Goal: Use online tool/utility: Utilize a website feature to perform a specific function

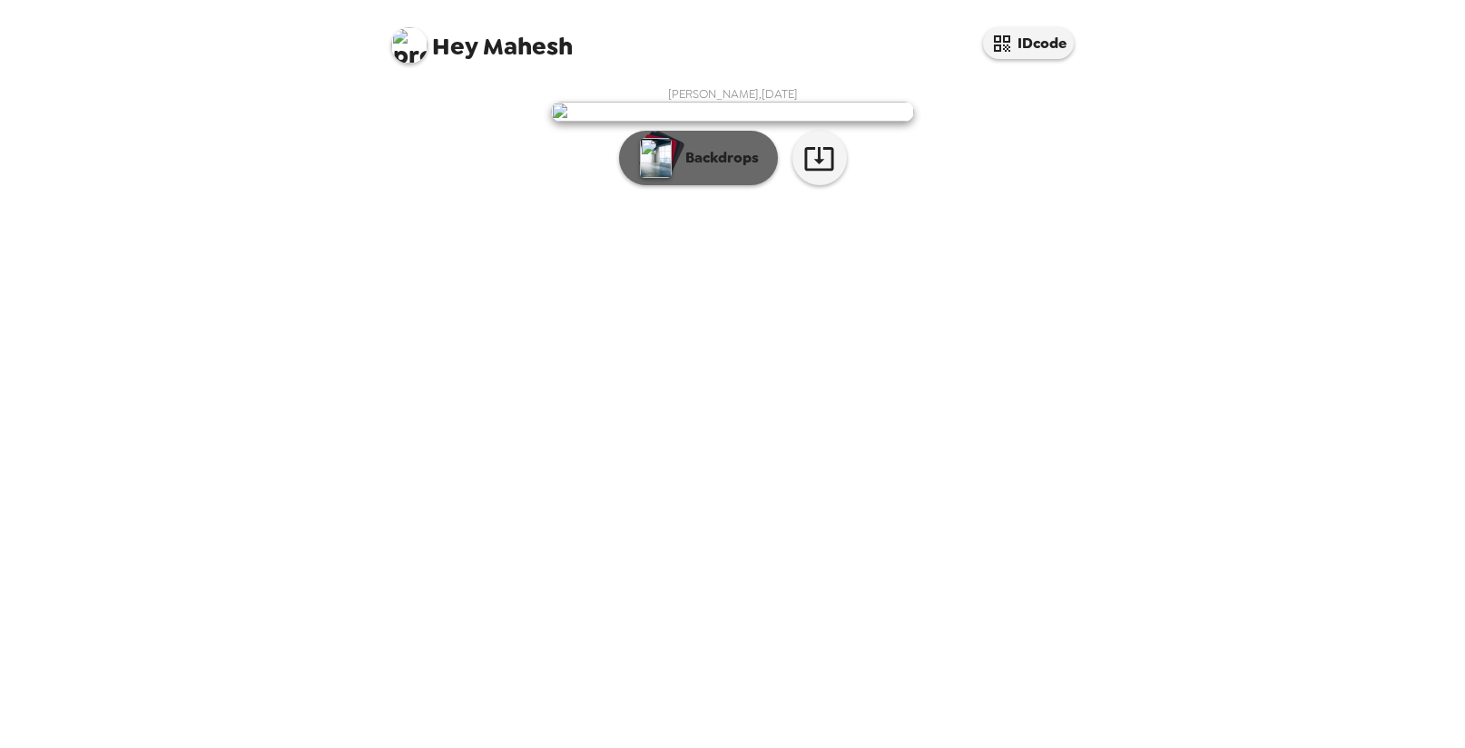
click at [689, 169] on p "Backdrops" at bounding box center [717, 158] width 83 height 22
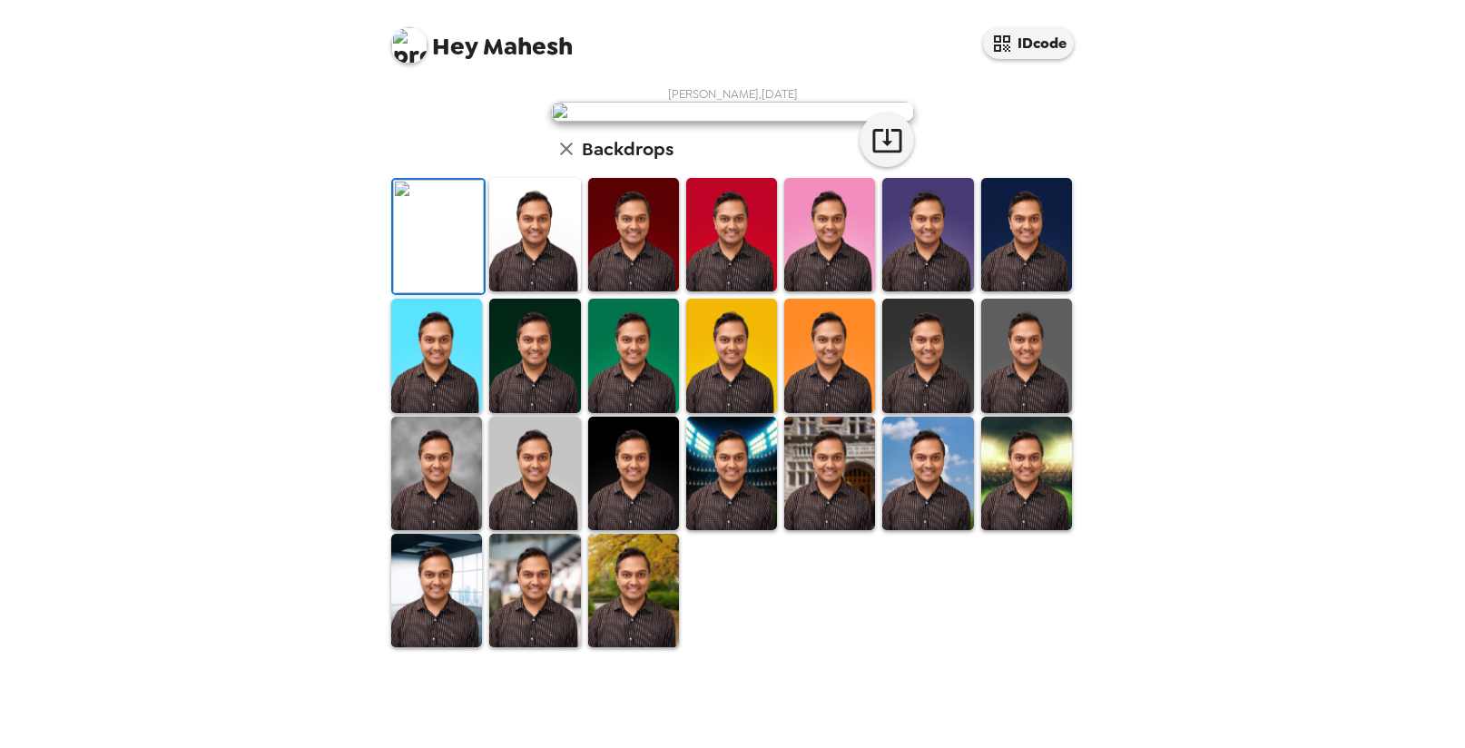
scroll to position [79, 0]
click at [521, 291] on img at bounding box center [534, 234] width 91 height 113
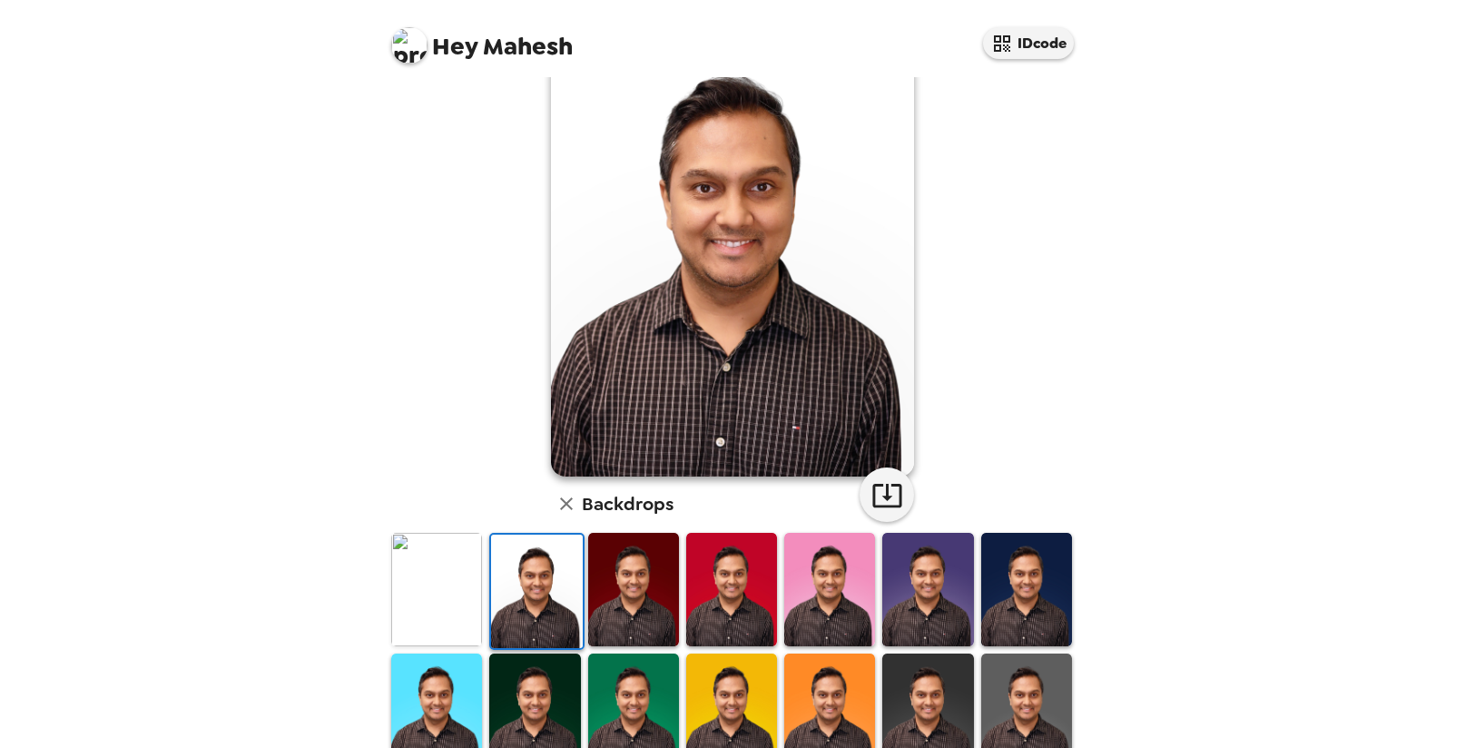
click at [436, 612] on img at bounding box center [436, 589] width 91 height 113
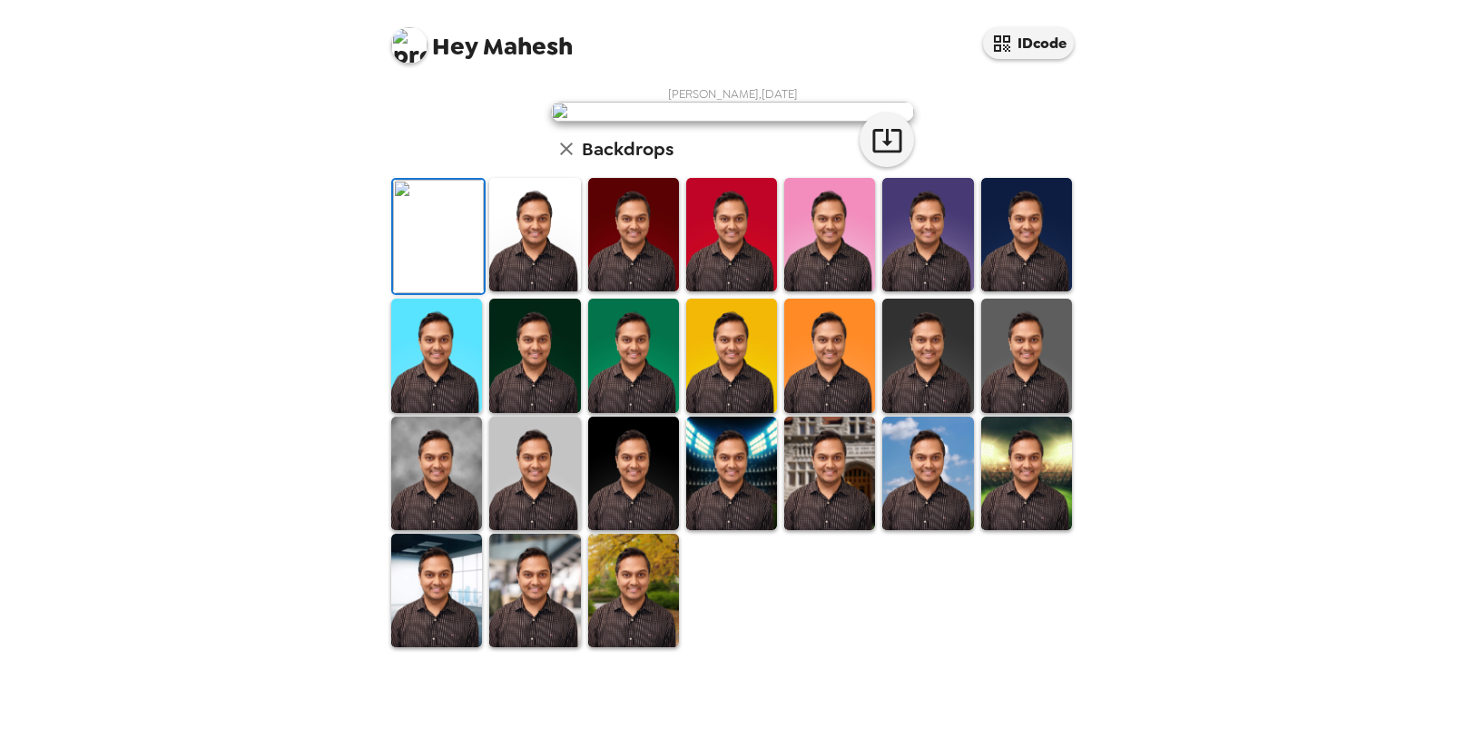
click at [569, 291] on img at bounding box center [534, 234] width 91 height 113
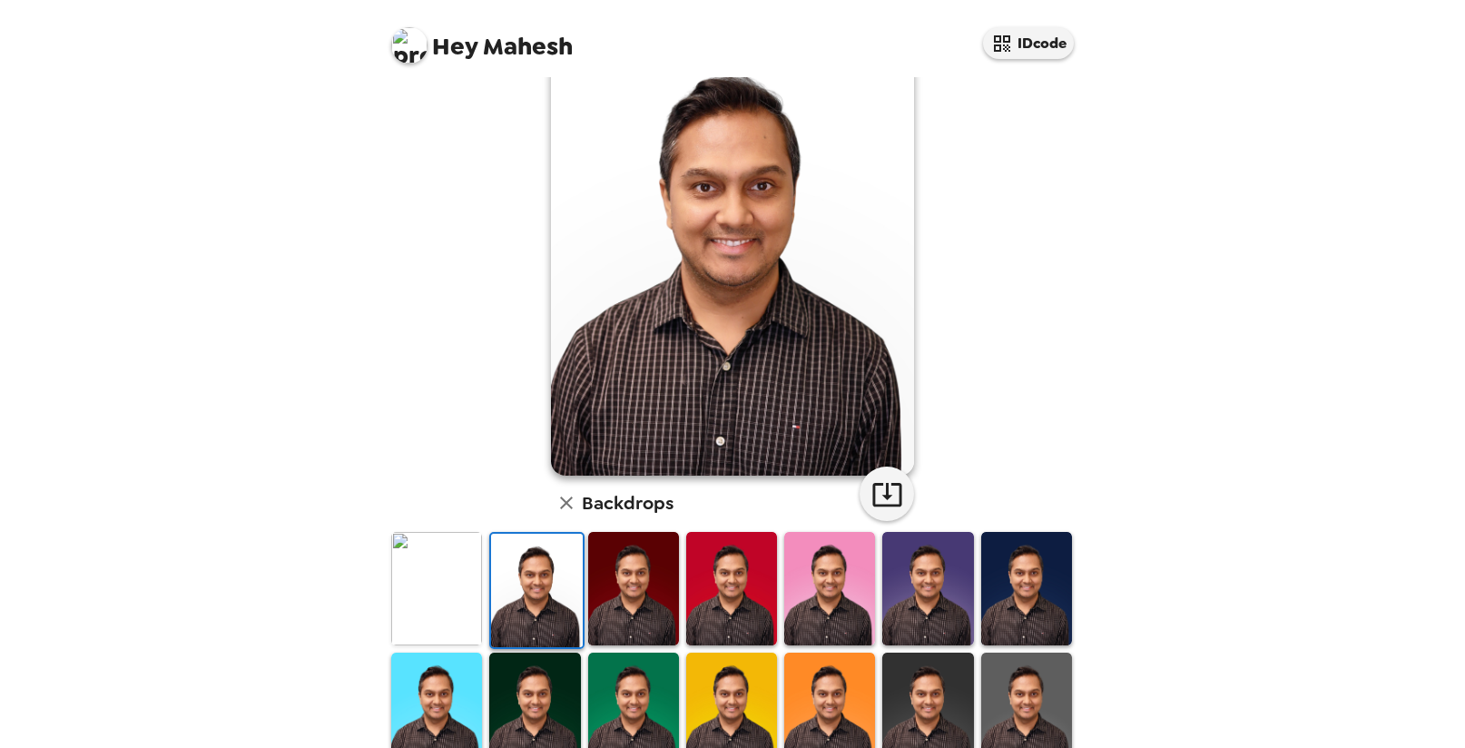
scroll to position [64, 0]
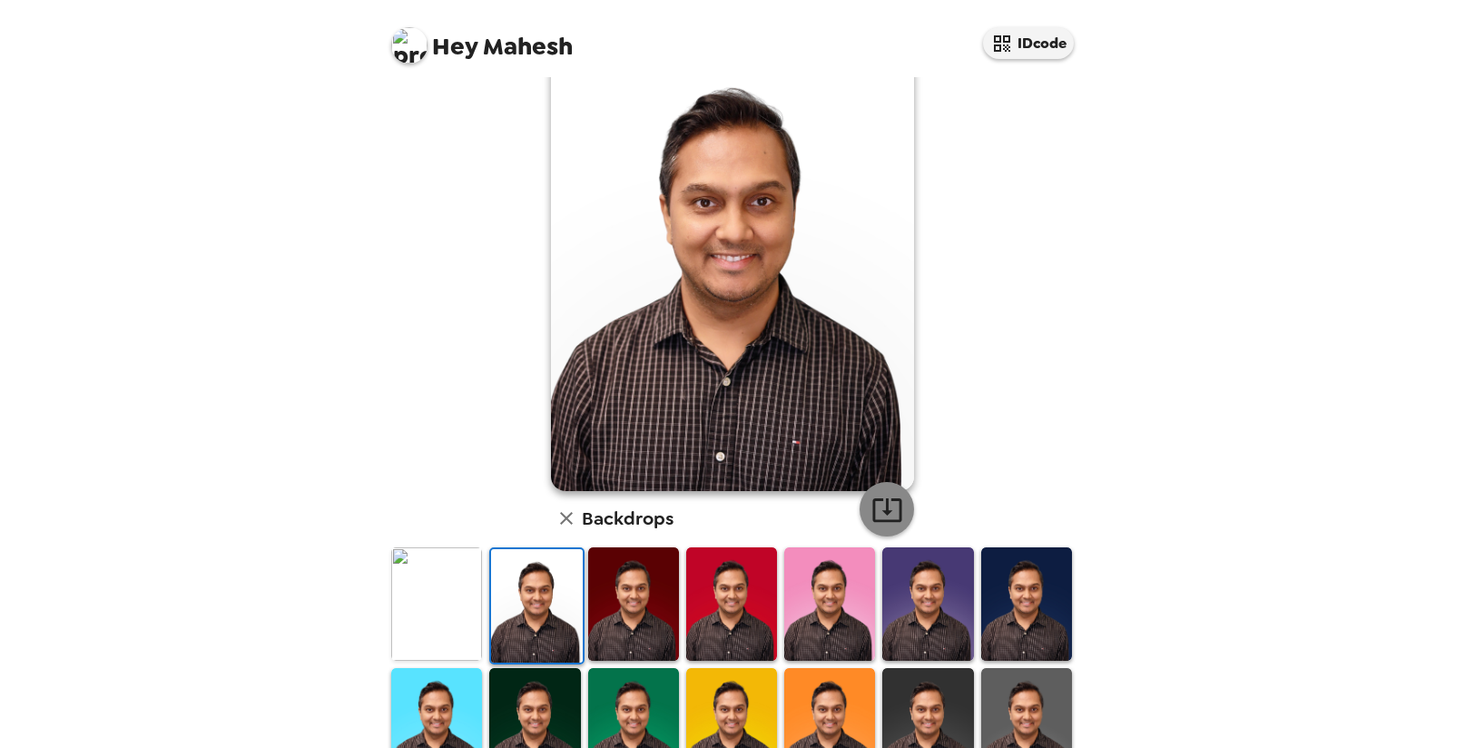
click at [874, 506] on icon "button" at bounding box center [887, 510] width 32 height 32
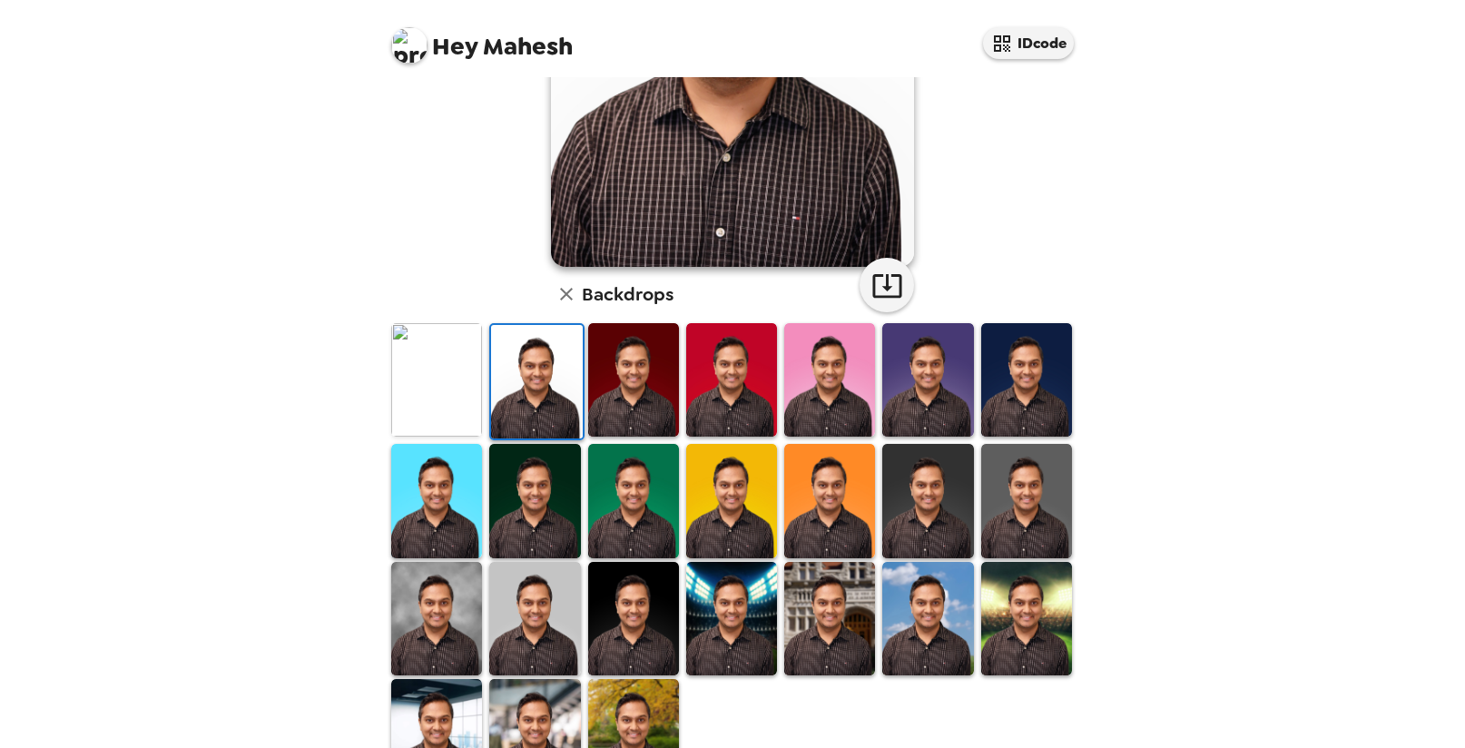
scroll to position [353, 0]
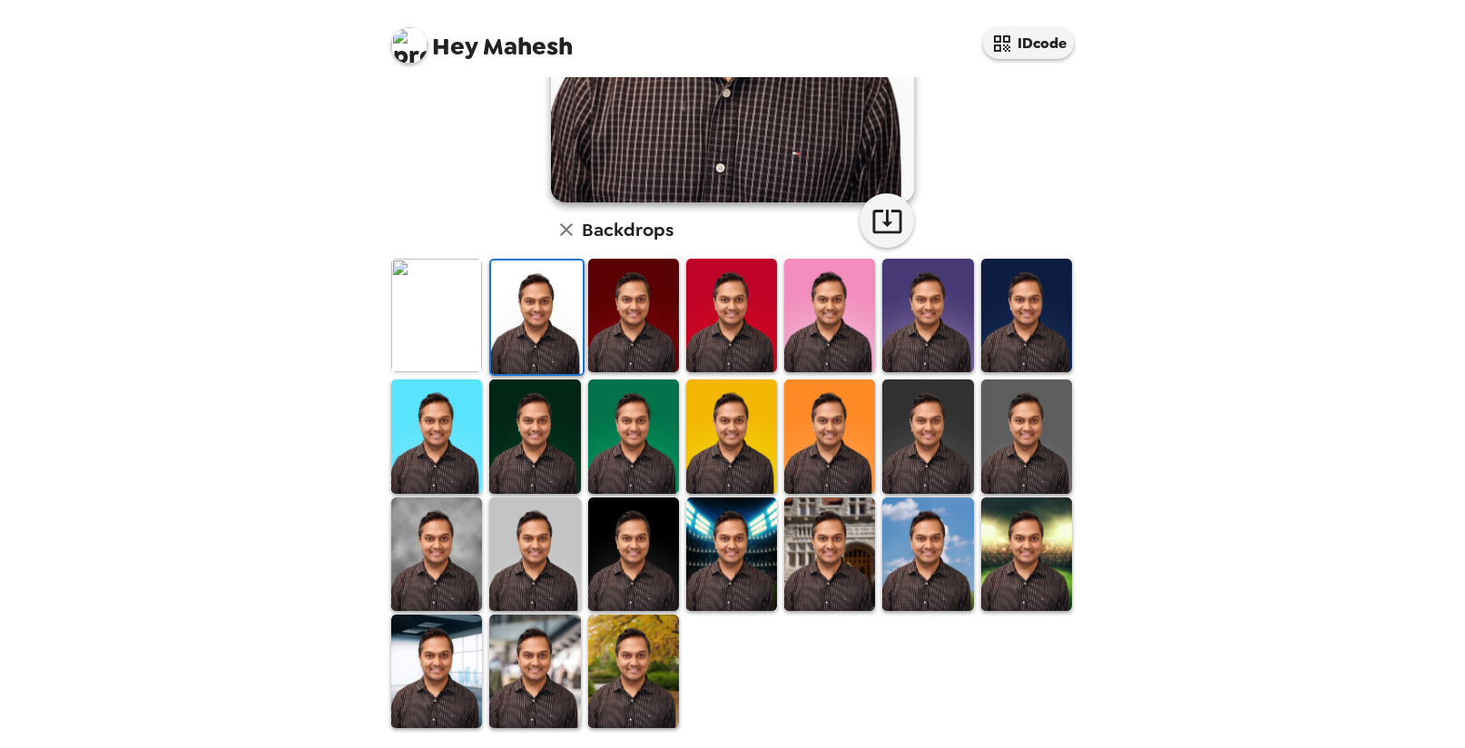
click at [635, 674] on img at bounding box center [633, 671] width 91 height 113
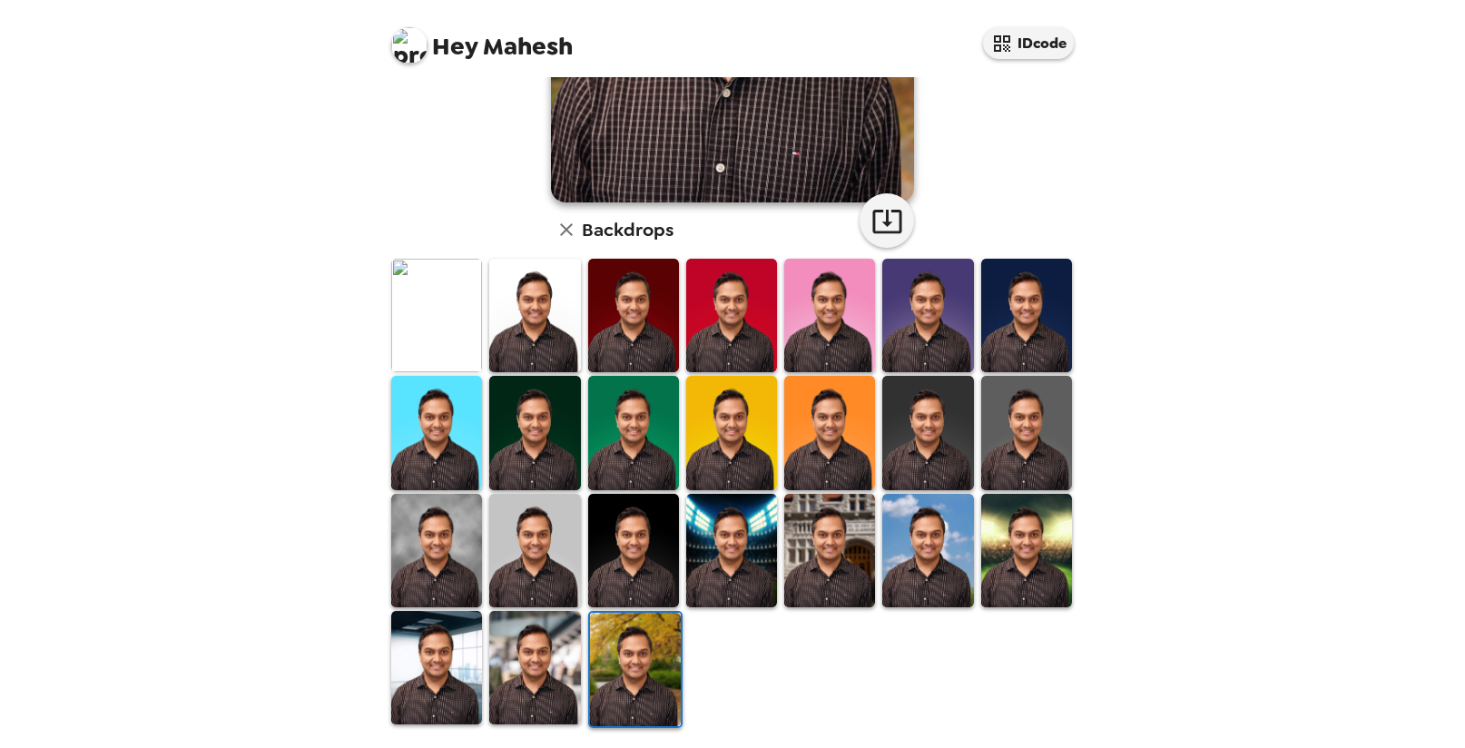
click at [635, 674] on img at bounding box center [635, 669] width 91 height 113
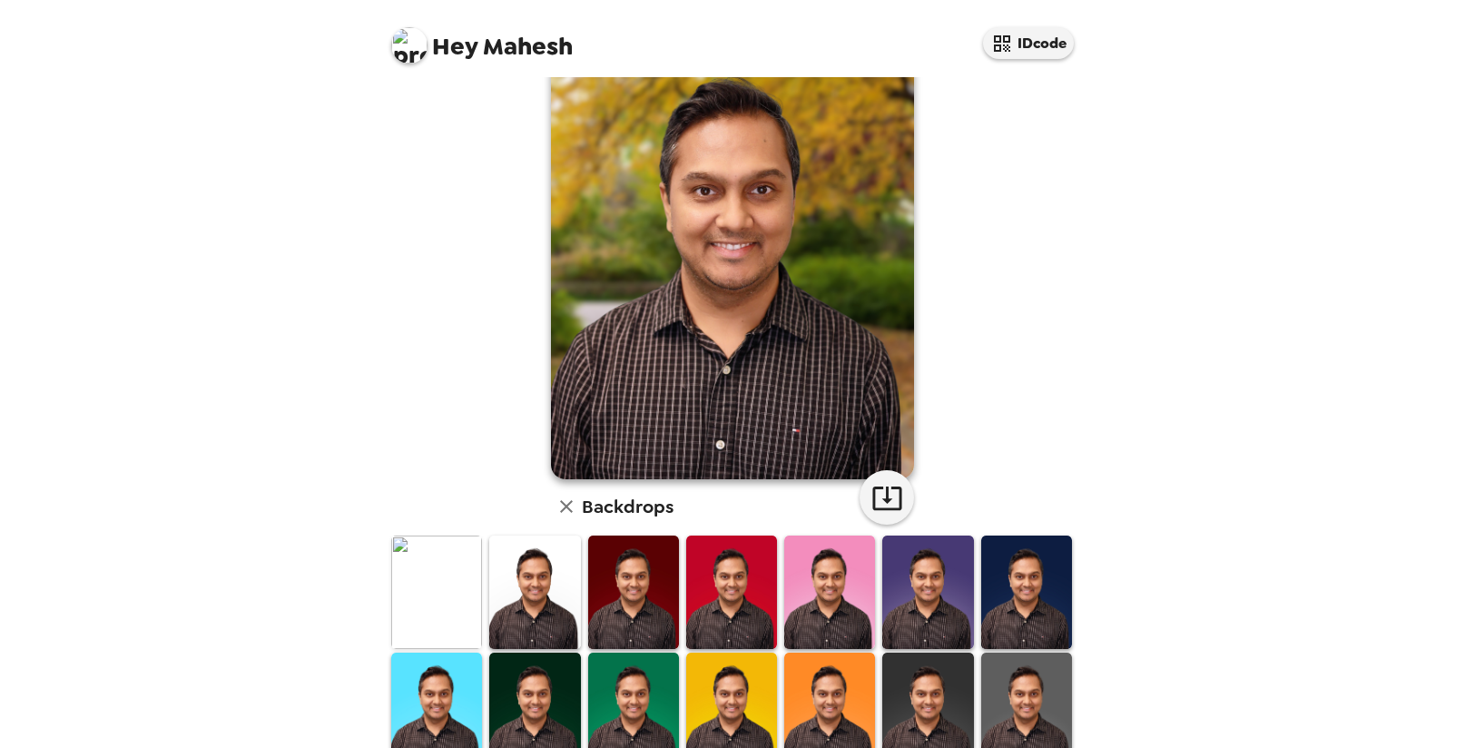
scroll to position [0, 0]
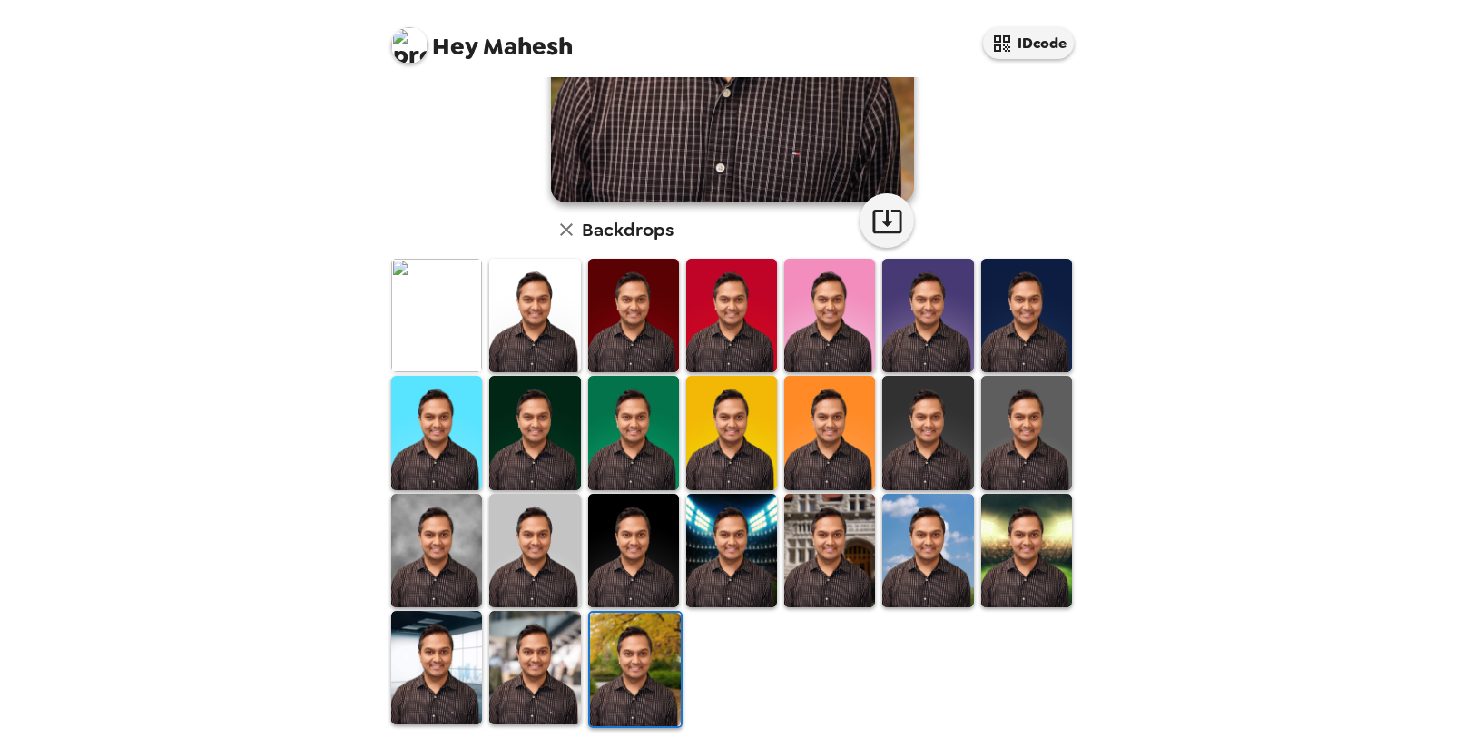
click at [506, 673] on img at bounding box center [534, 667] width 91 height 113
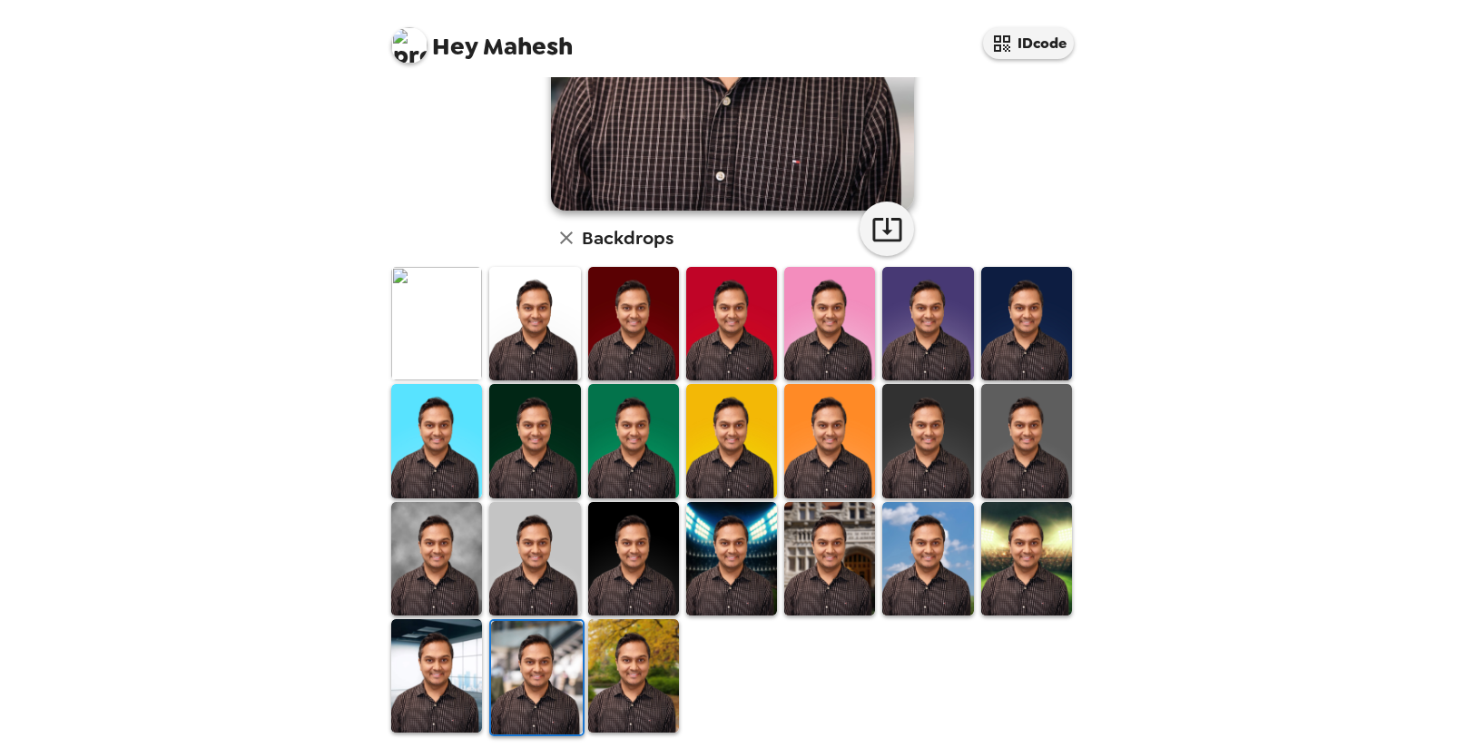
scroll to position [353, 0]
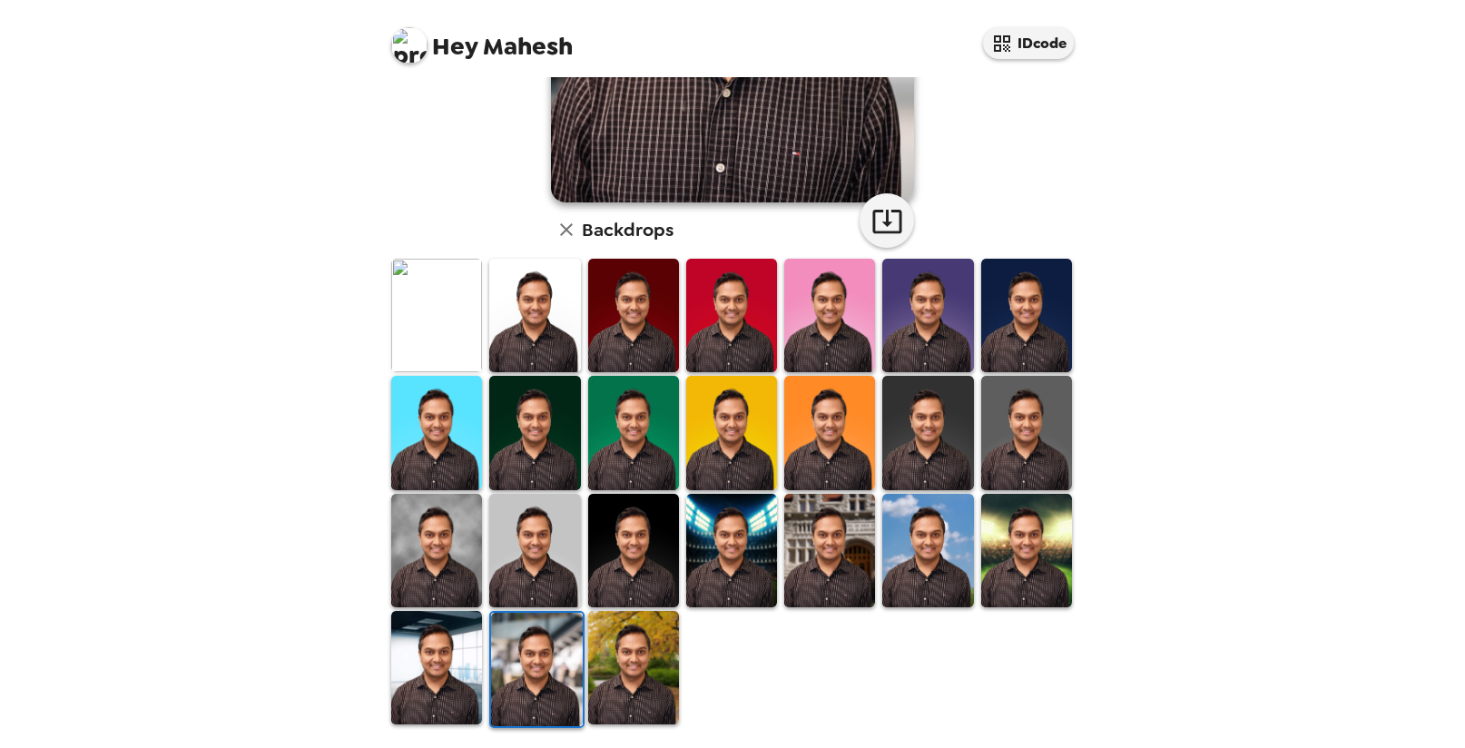
click at [928, 423] on img at bounding box center [927, 432] width 91 height 113
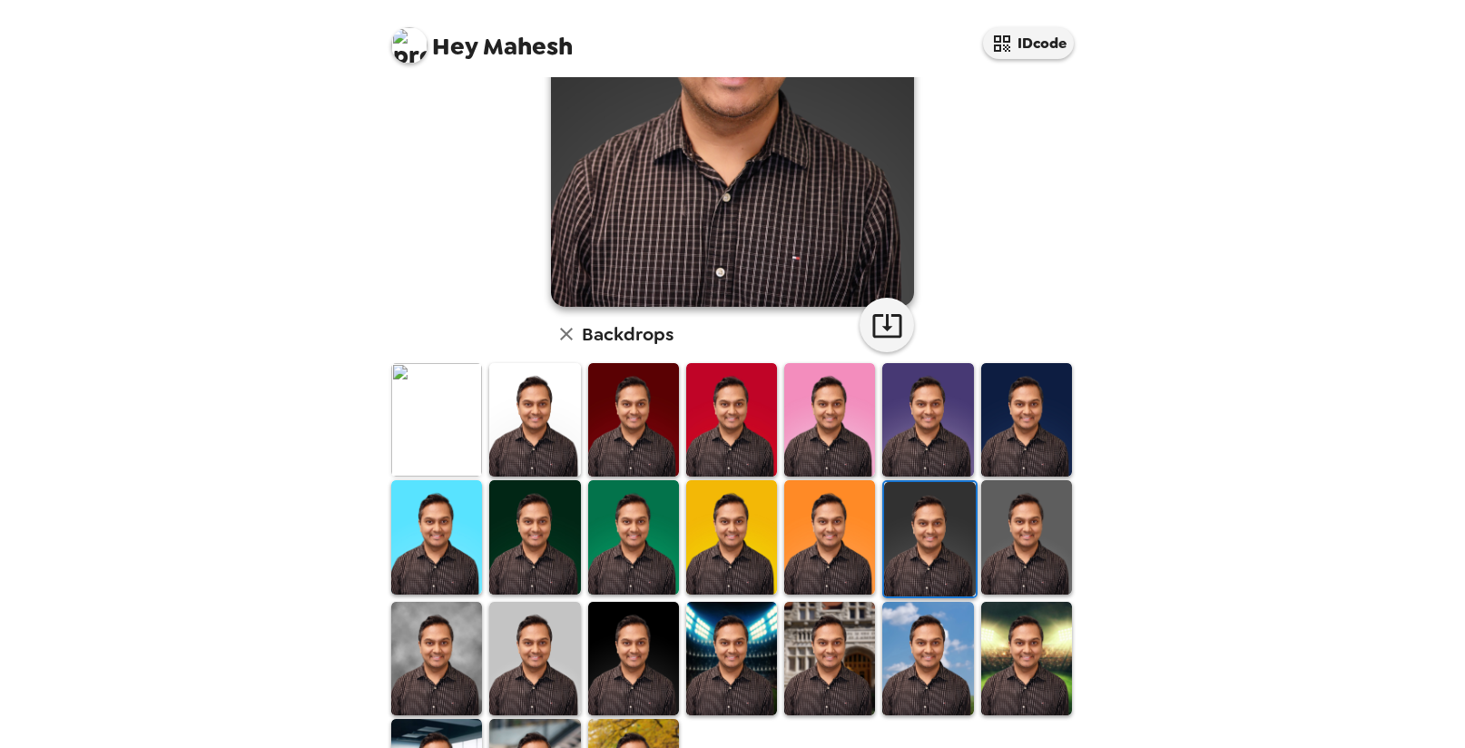
scroll to position [251, 0]
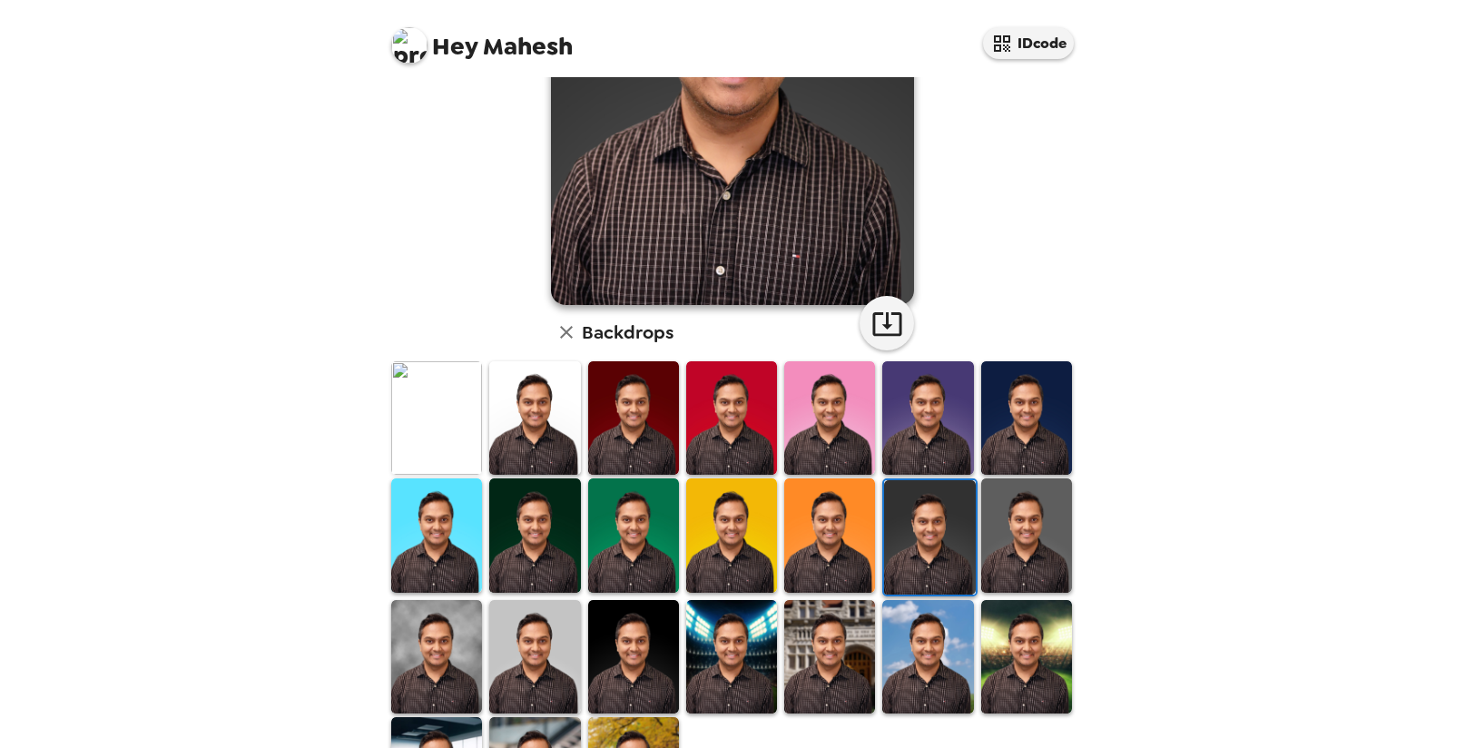
click at [910, 535] on img at bounding box center [929, 536] width 91 height 113
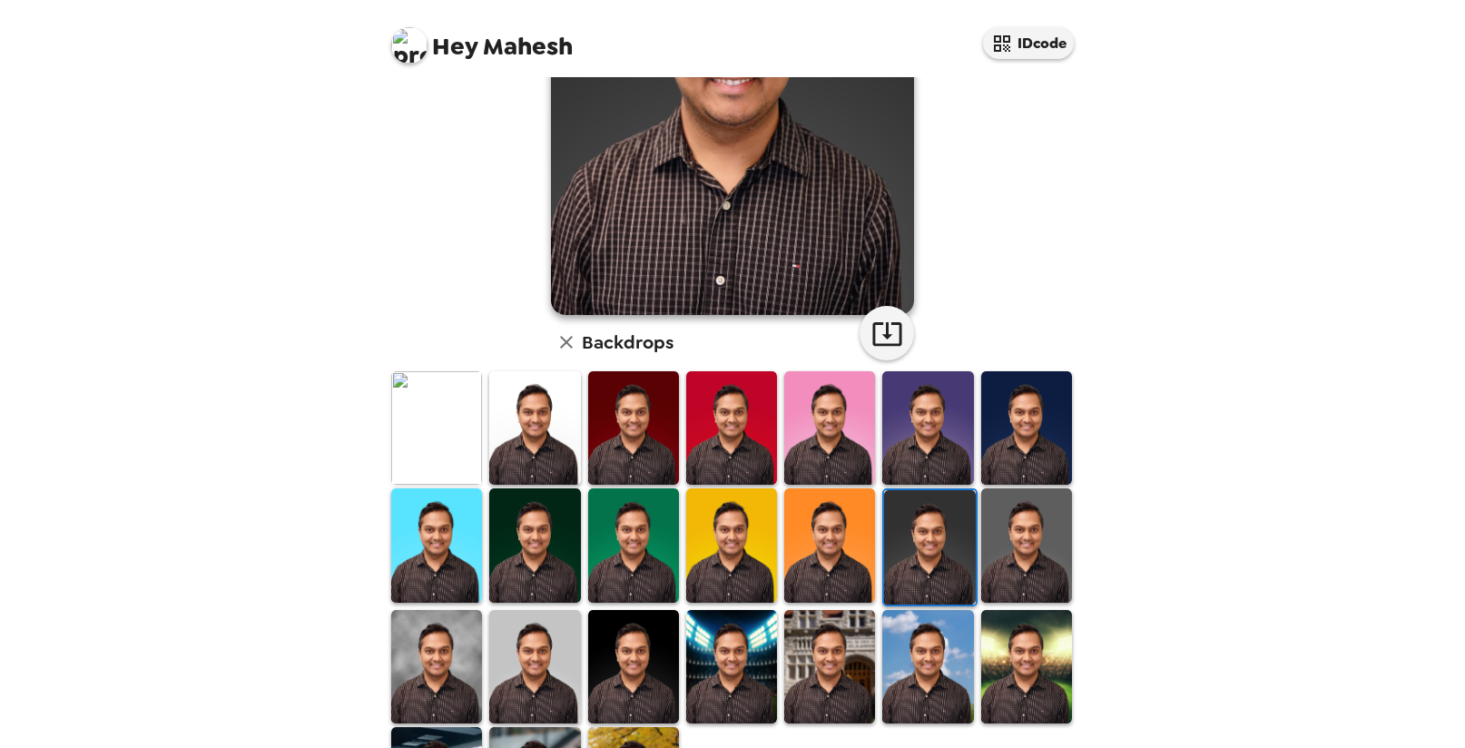
scroll to position [242, 0]
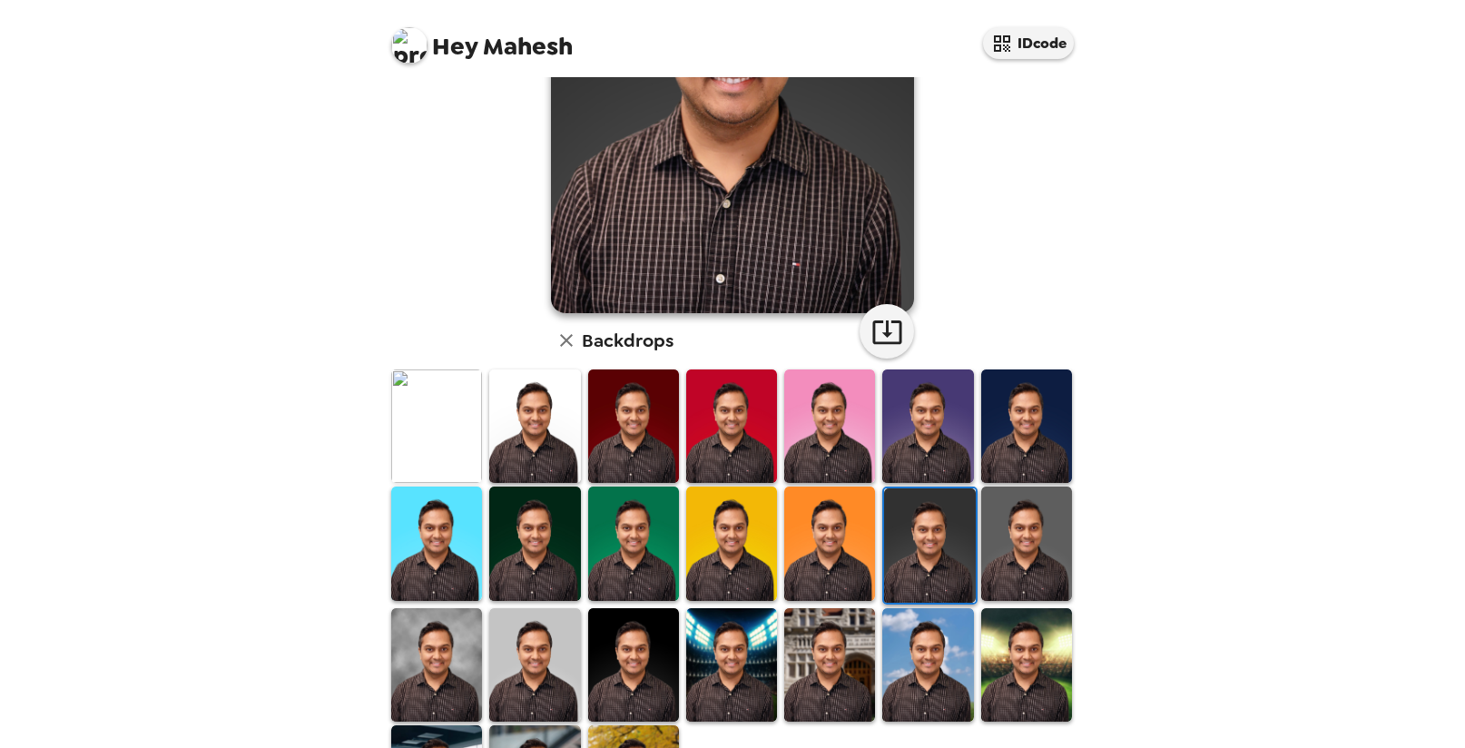
click at [616, 669] on img at bounding box center [633, 664] width 91 height 113
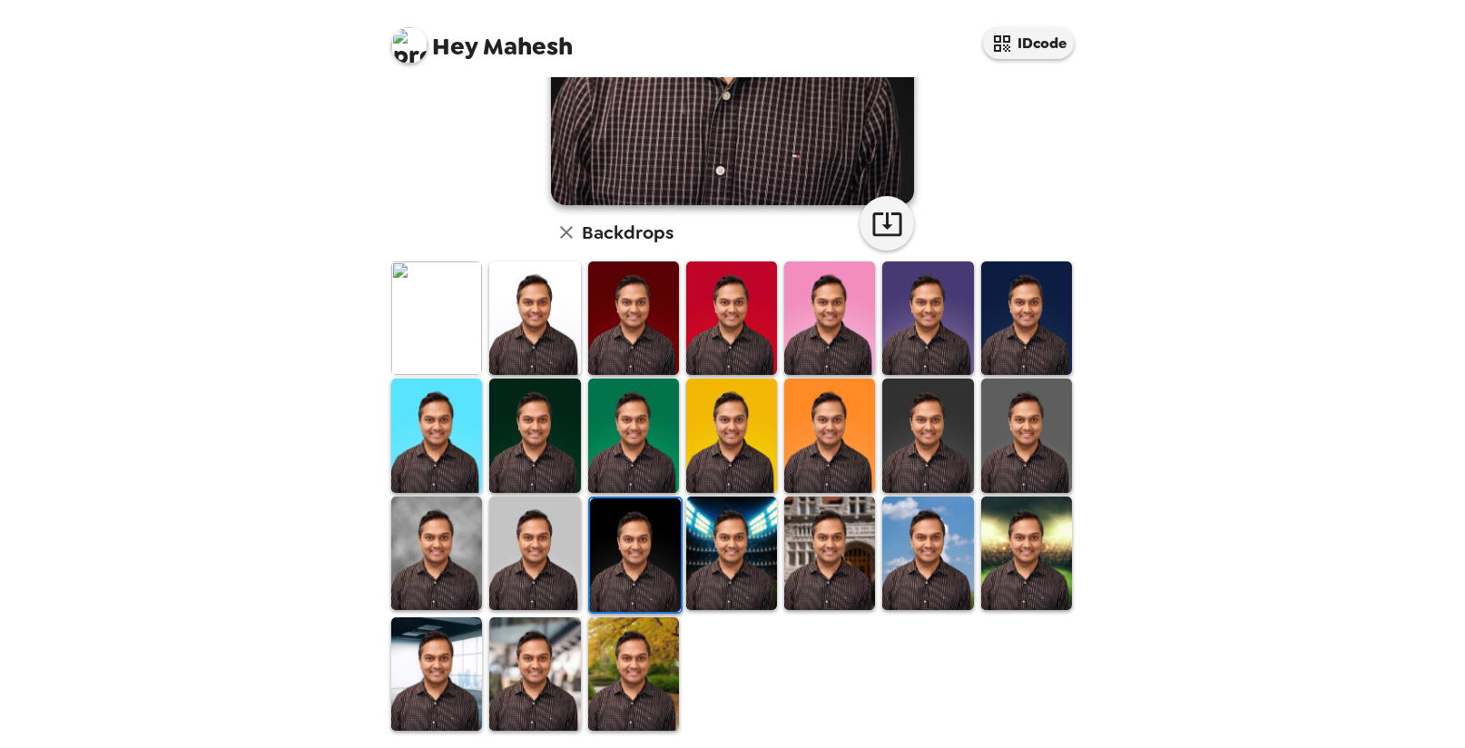
click at [917, 409] on img at bounding box center [927, 435] width 91 height 113
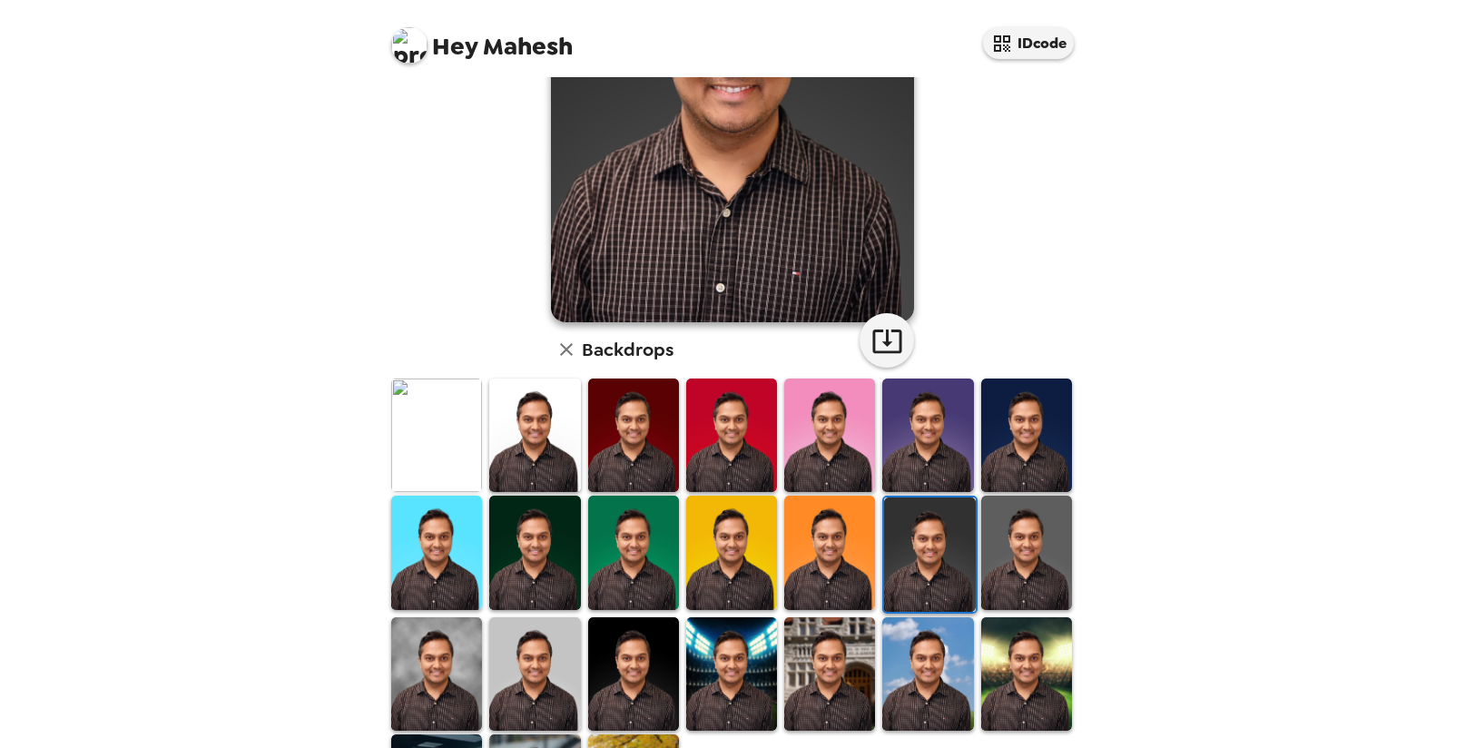
scroll to position [236, 0]
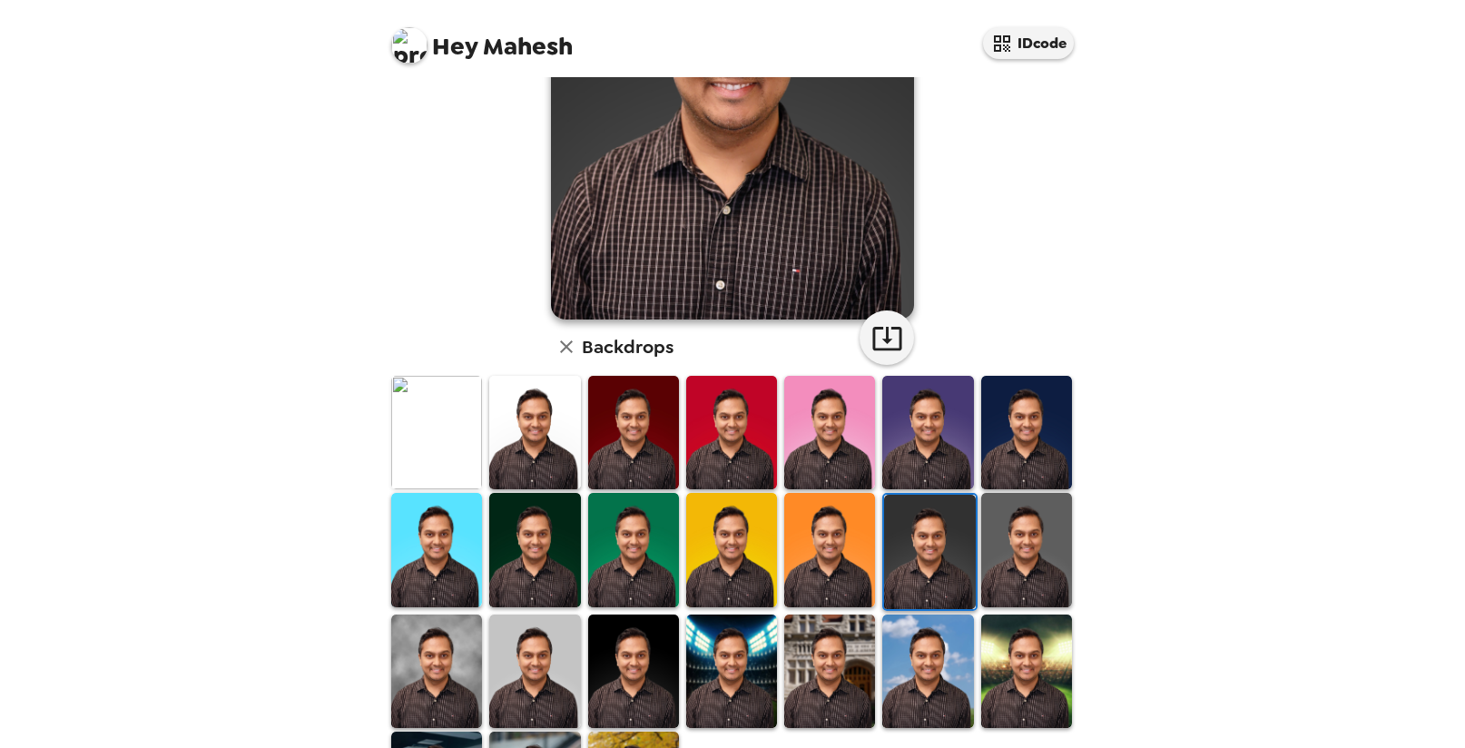
click at [1037, 438] on img at bounding box center [1026, 432] width 91 height 113
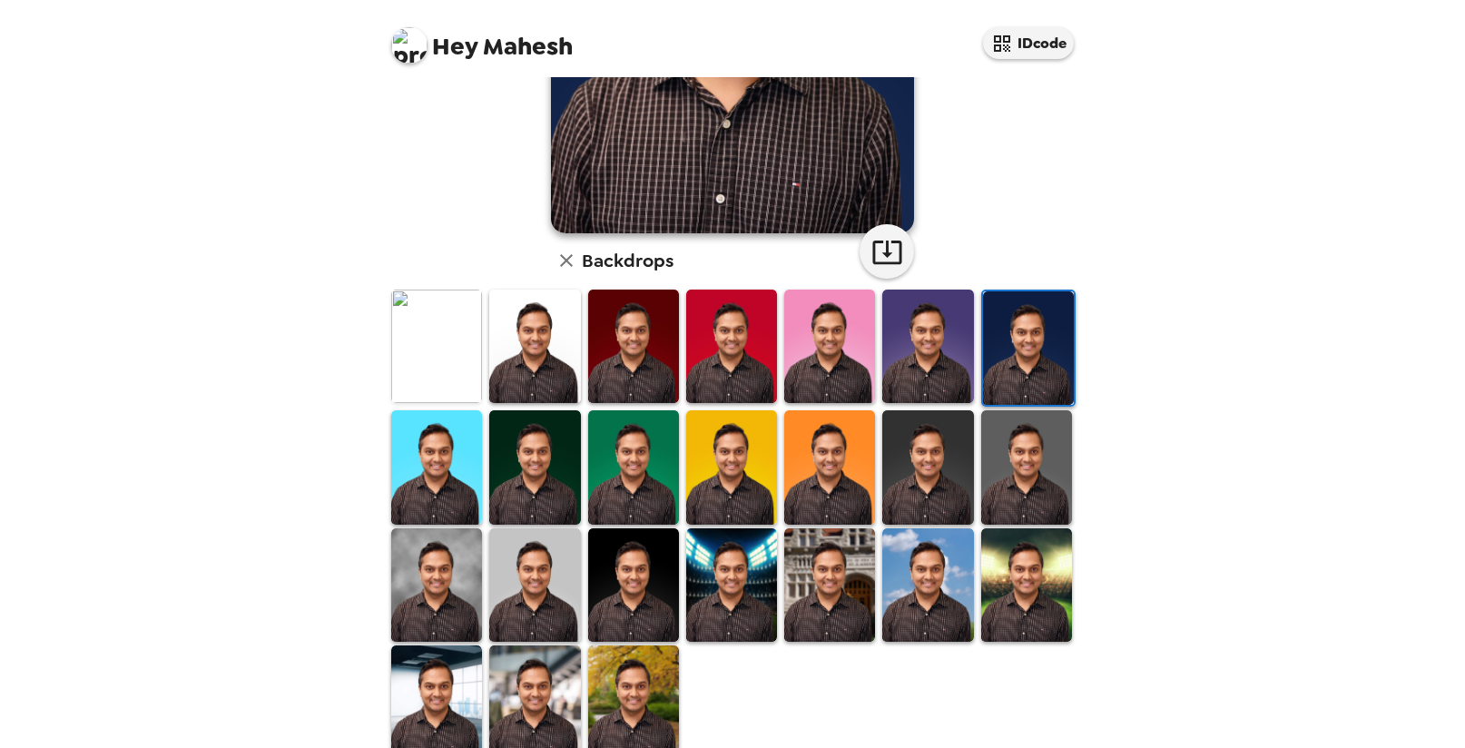
scroll to position [353, 0]
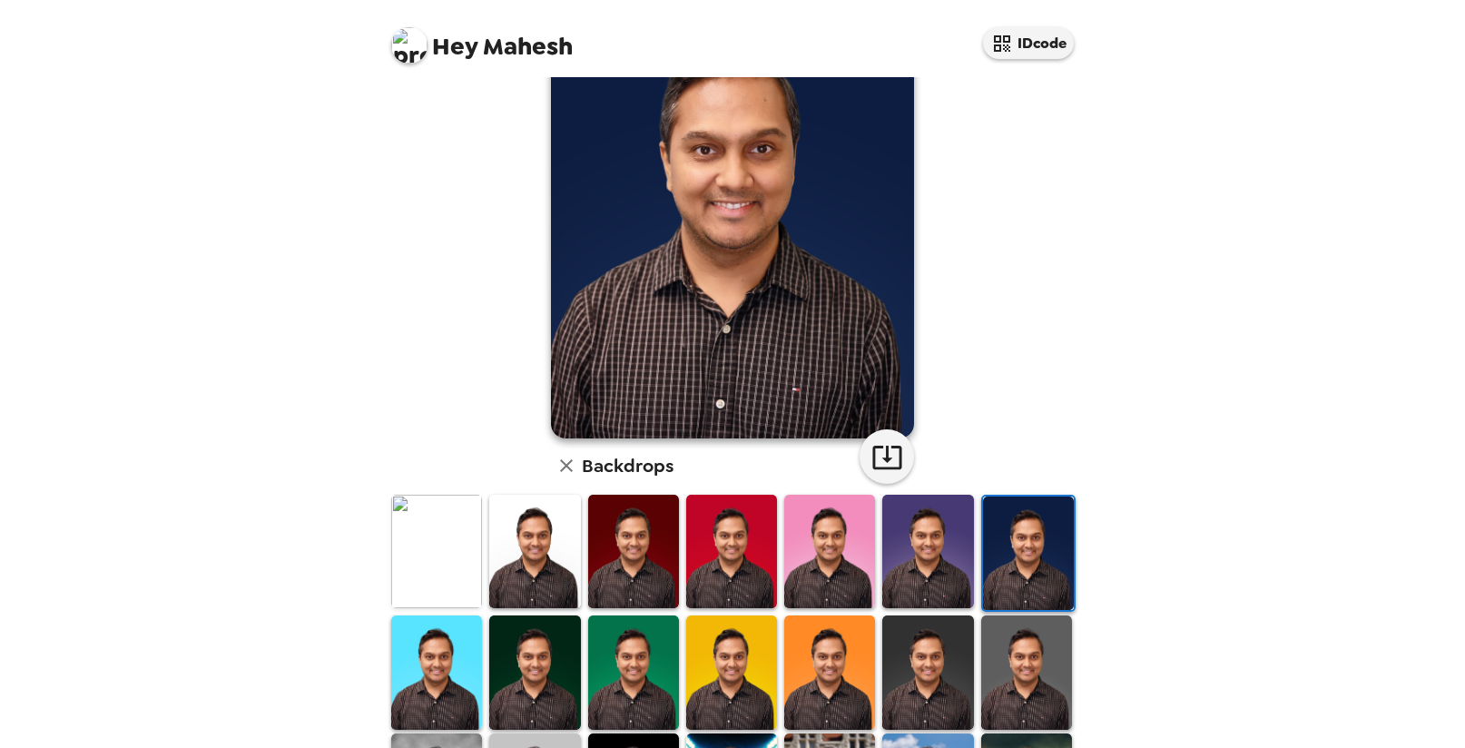
scroll to position [114, 0]
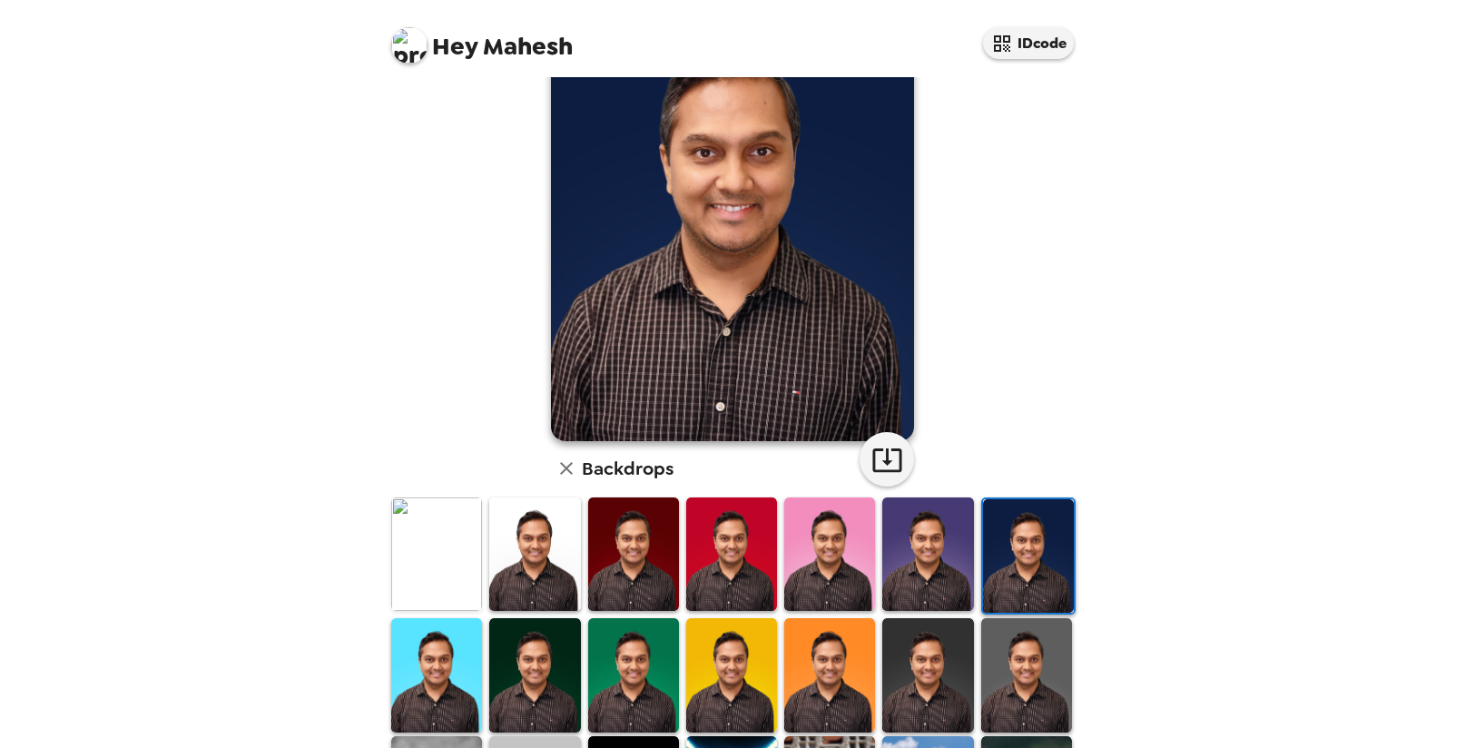
click at [429, 569] on img at bounding box center [436, 553] width 91 height 113
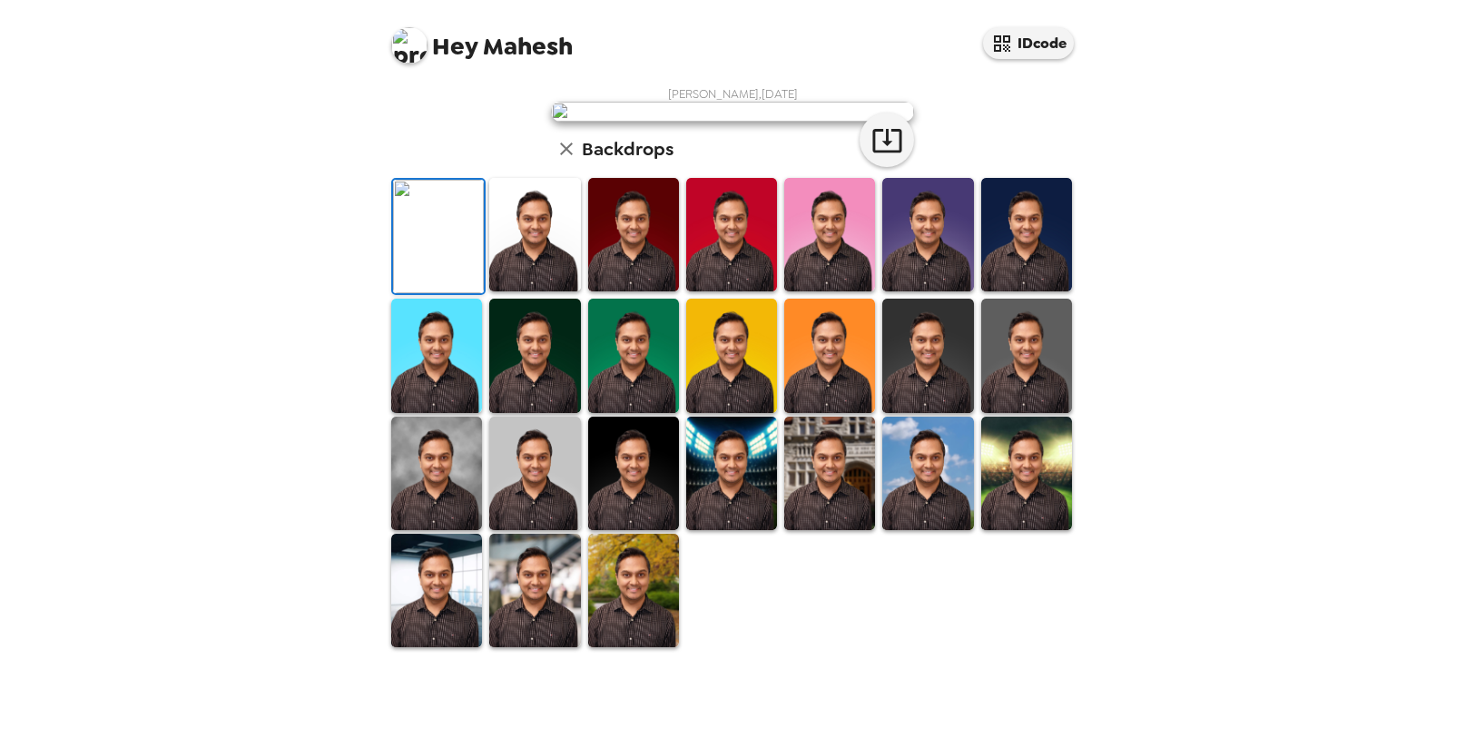
scroll to position [263, 0]
click at [811, 412] on img at bounding box center [829, 355] width 91 height 113
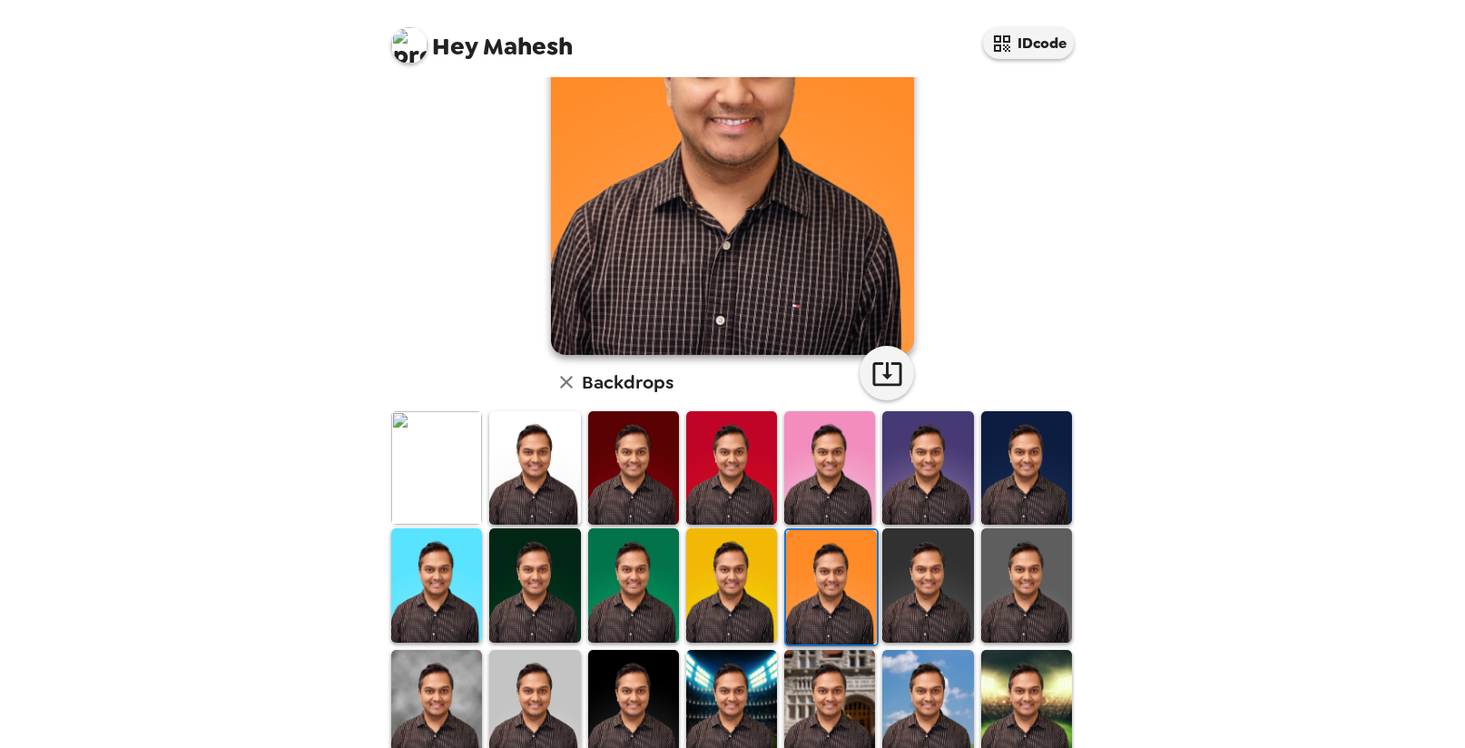
scroll to position [268, 0]
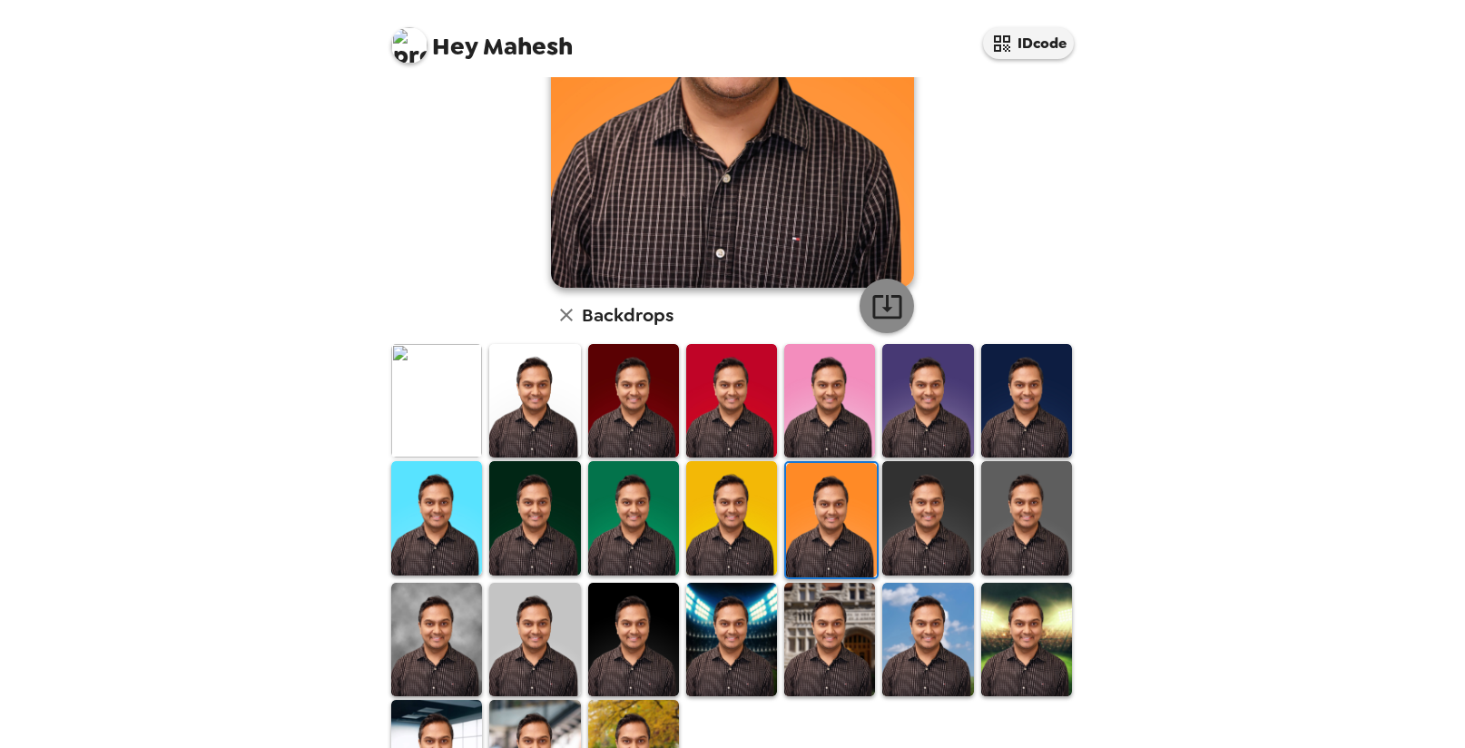
click at [886, 290] on icon "button" at bounding box center [887, 306] width 32 height 32
click at [1003, 424] on img at bounding box center [1026, 400] width 91 height 113
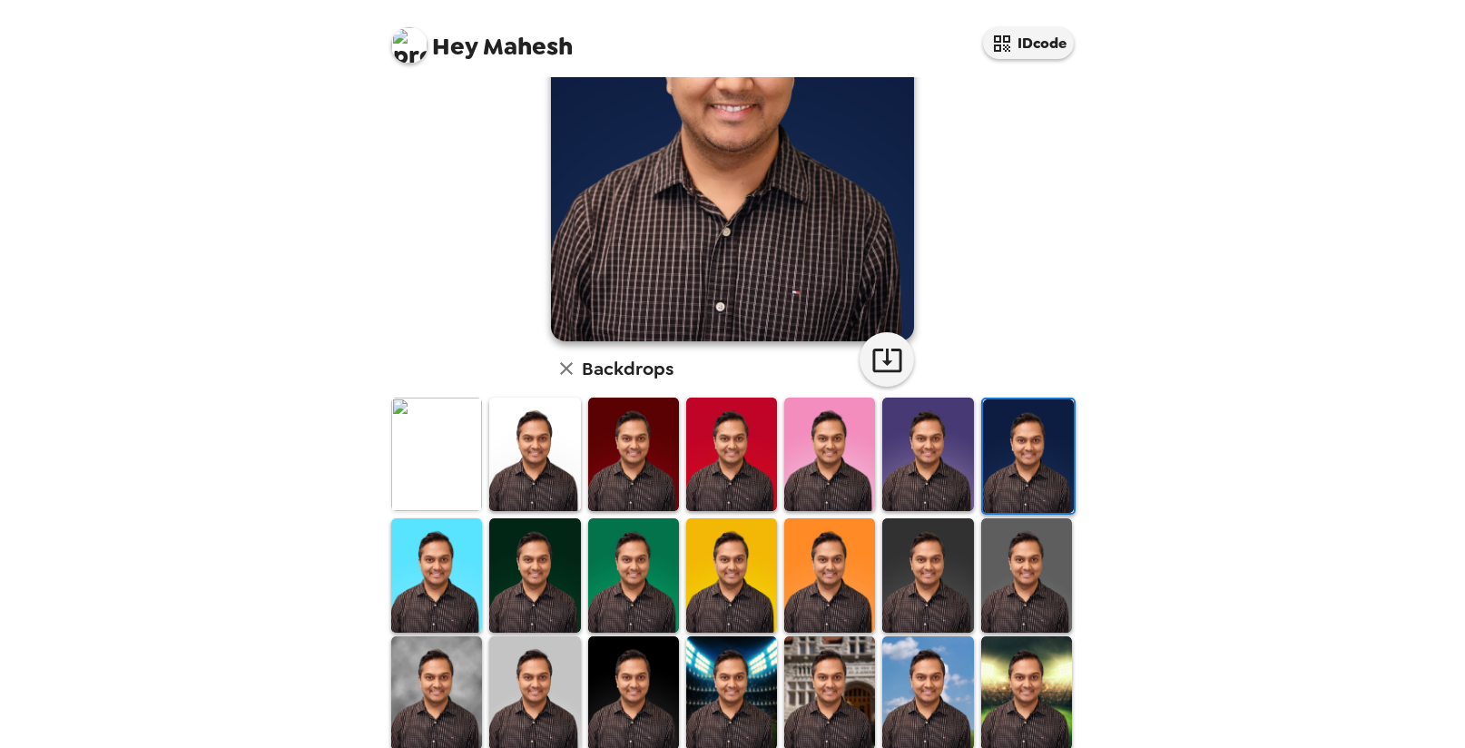
scroll to position [213, 0]
click at [941, 560] on img at bounding box center [927, 575] width 91 height 113
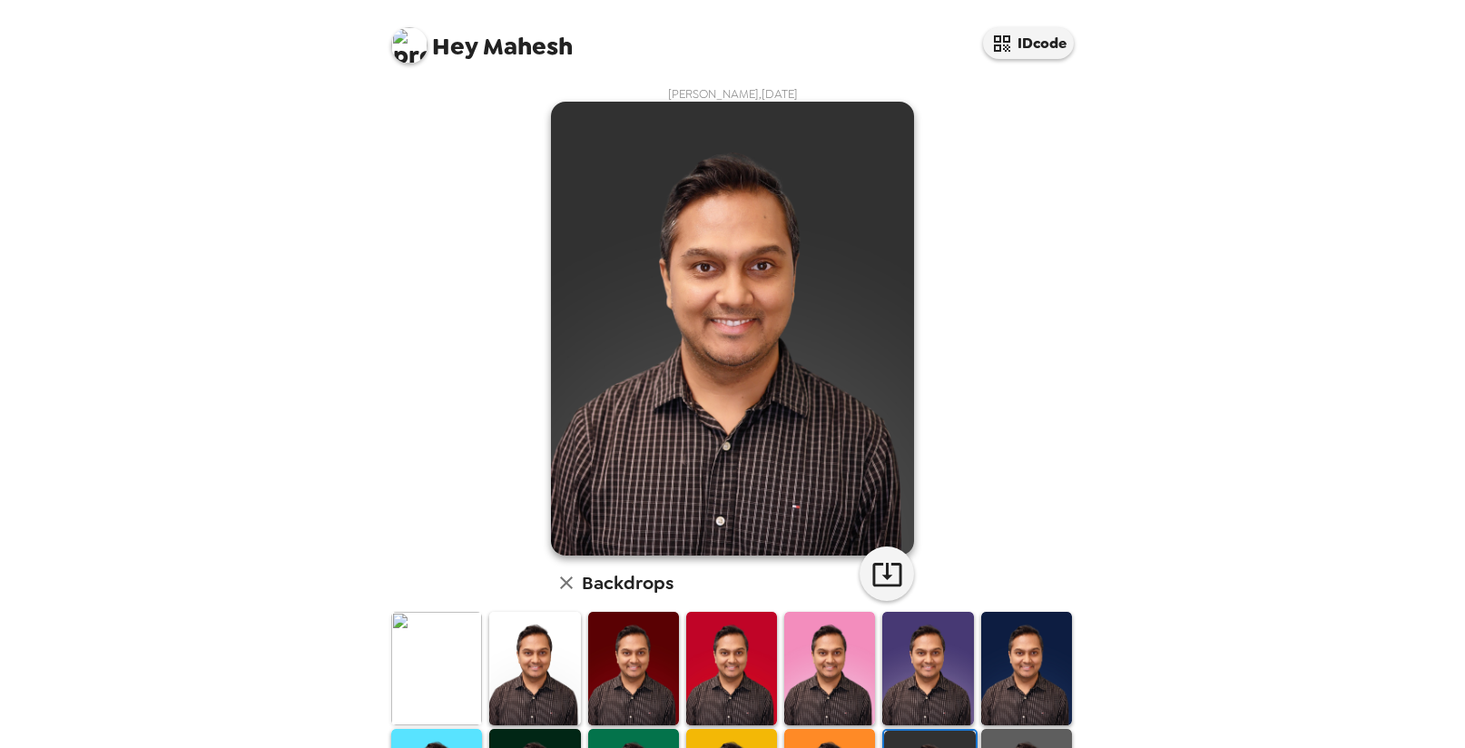
scroll to position [2, 0]
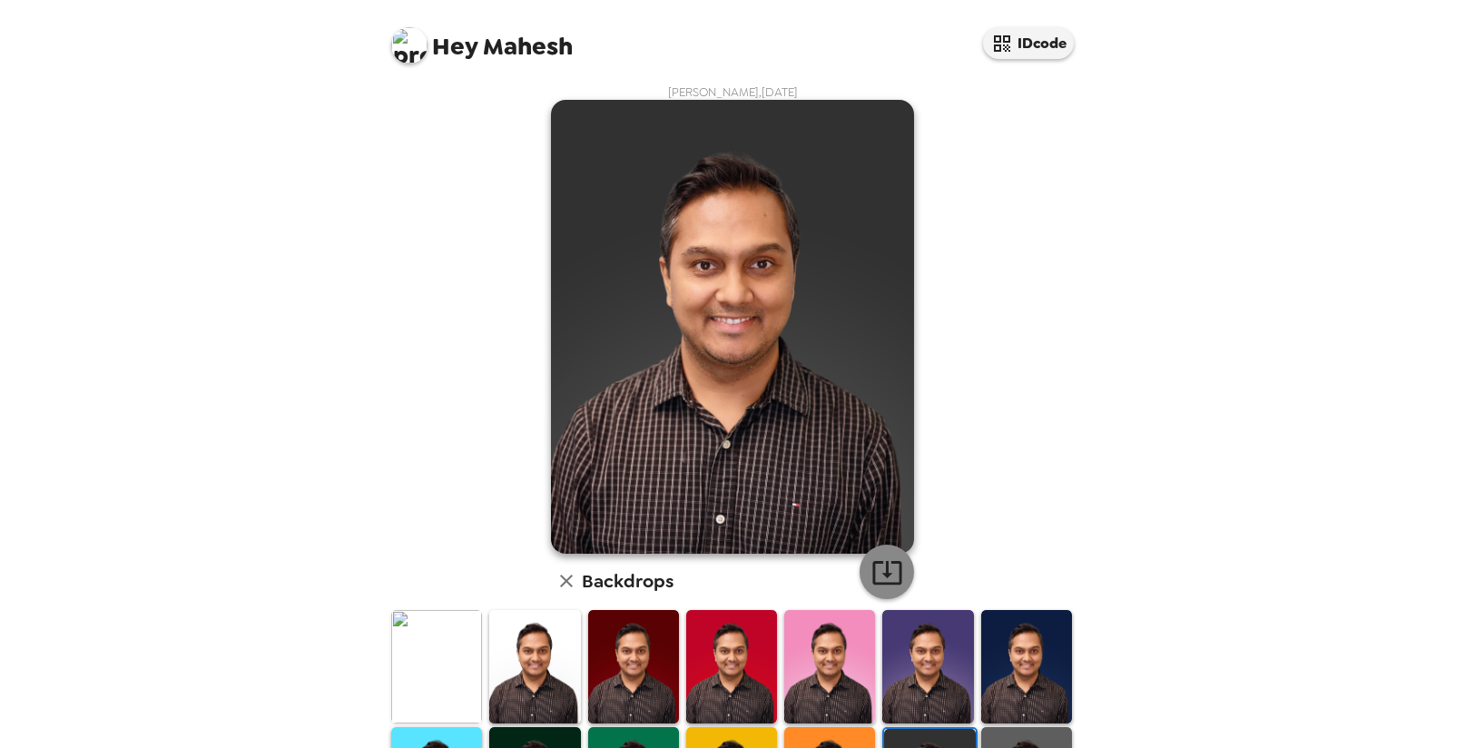
click at [882, 577] on icon "button" at bounding box center [887, 572] width 32 height 32
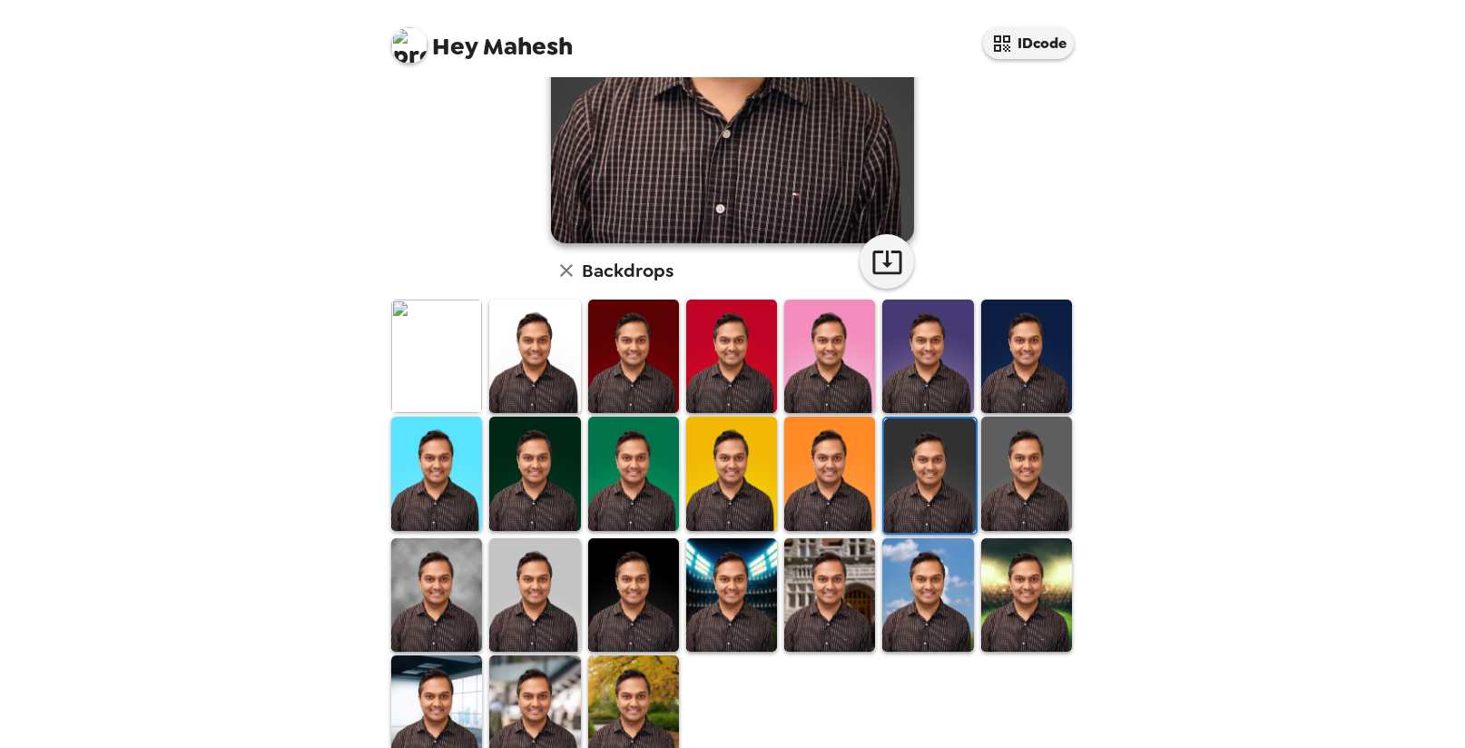
scroll to position [353, 0]
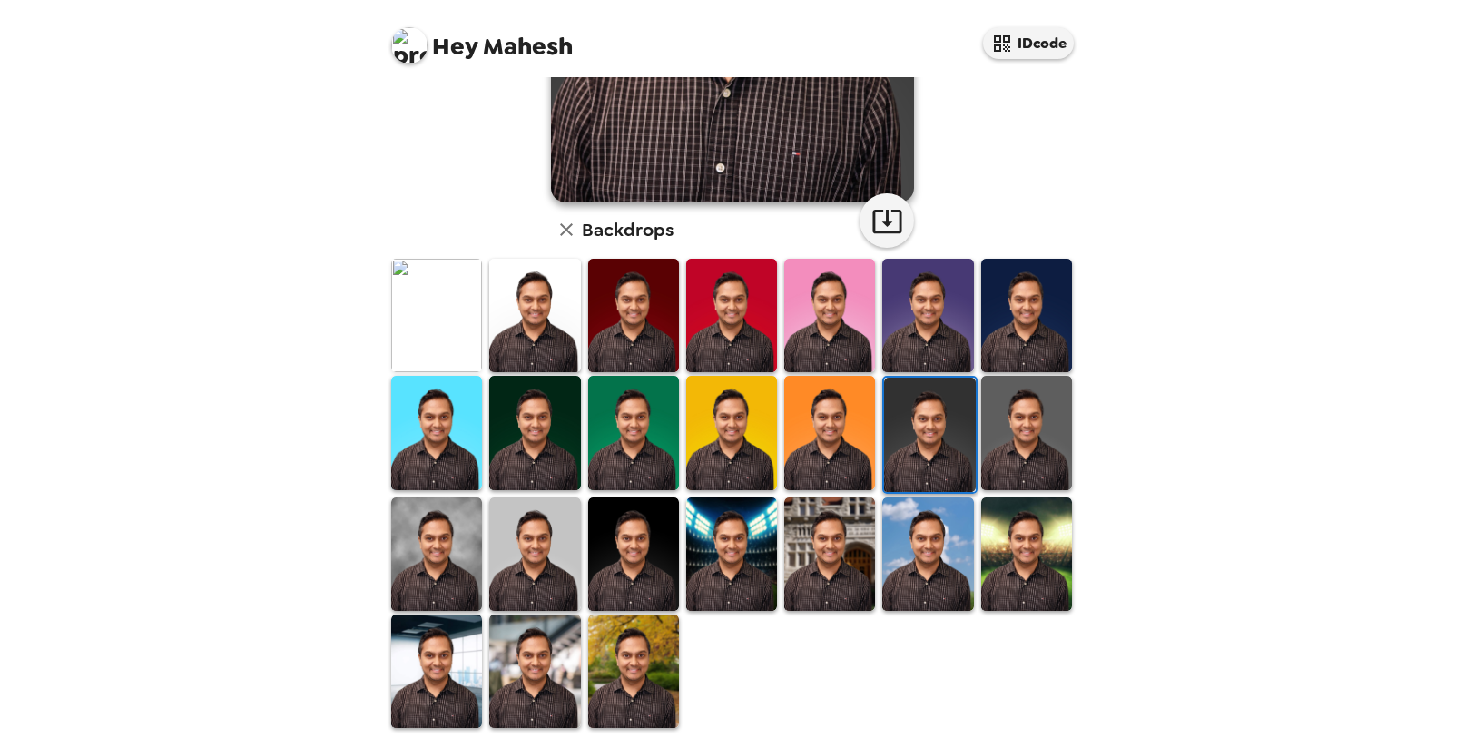
click at [643, 631] on img at bounding box center [633, 671] width 91 height 113
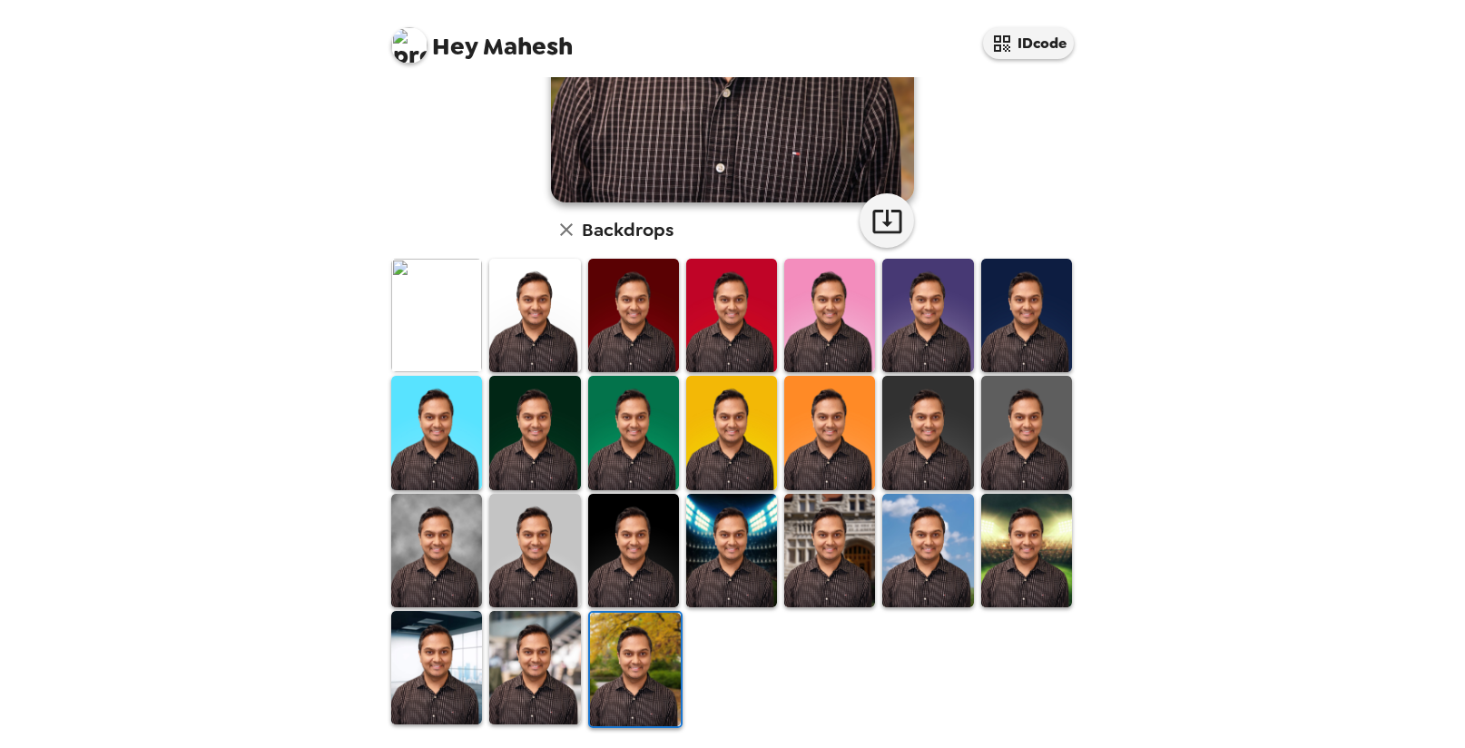
click at [516, 329] on img at bounding box center [534, 315] width 91 height 113
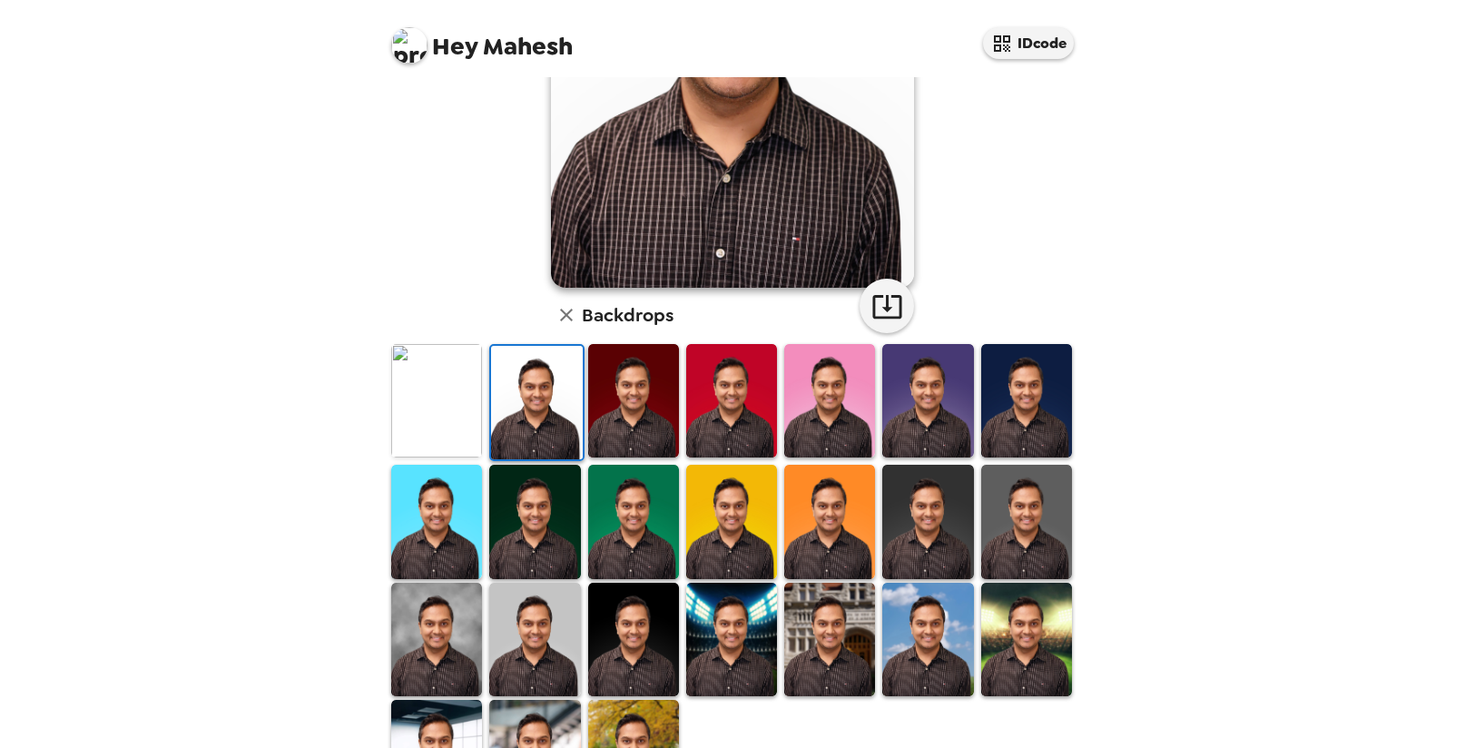
scroll to position [269, 0]
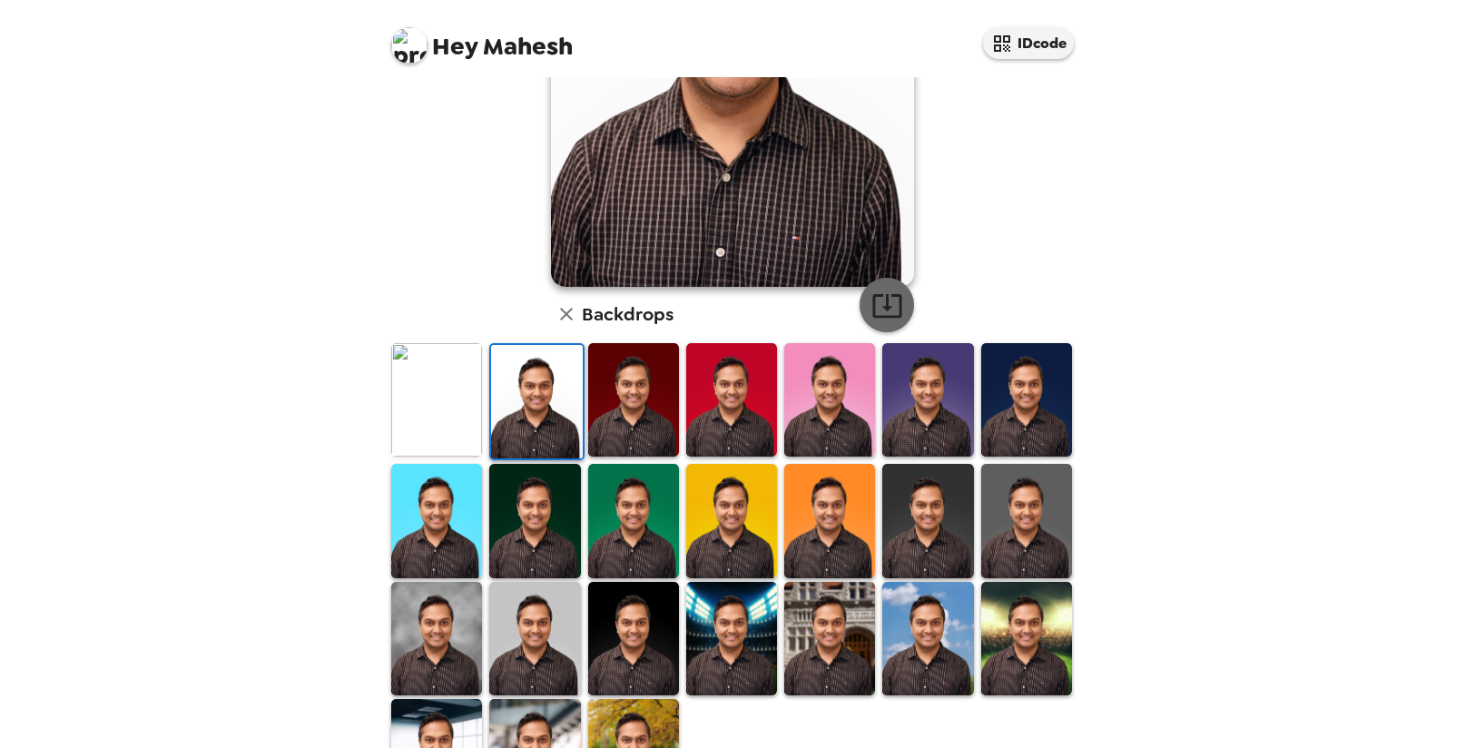
click at [873, 310] on icon "button" at bounding box center [887, 306] width 32 height 32
click at [617, 401] on img at bounding box center [633, 399] width 91 height 113
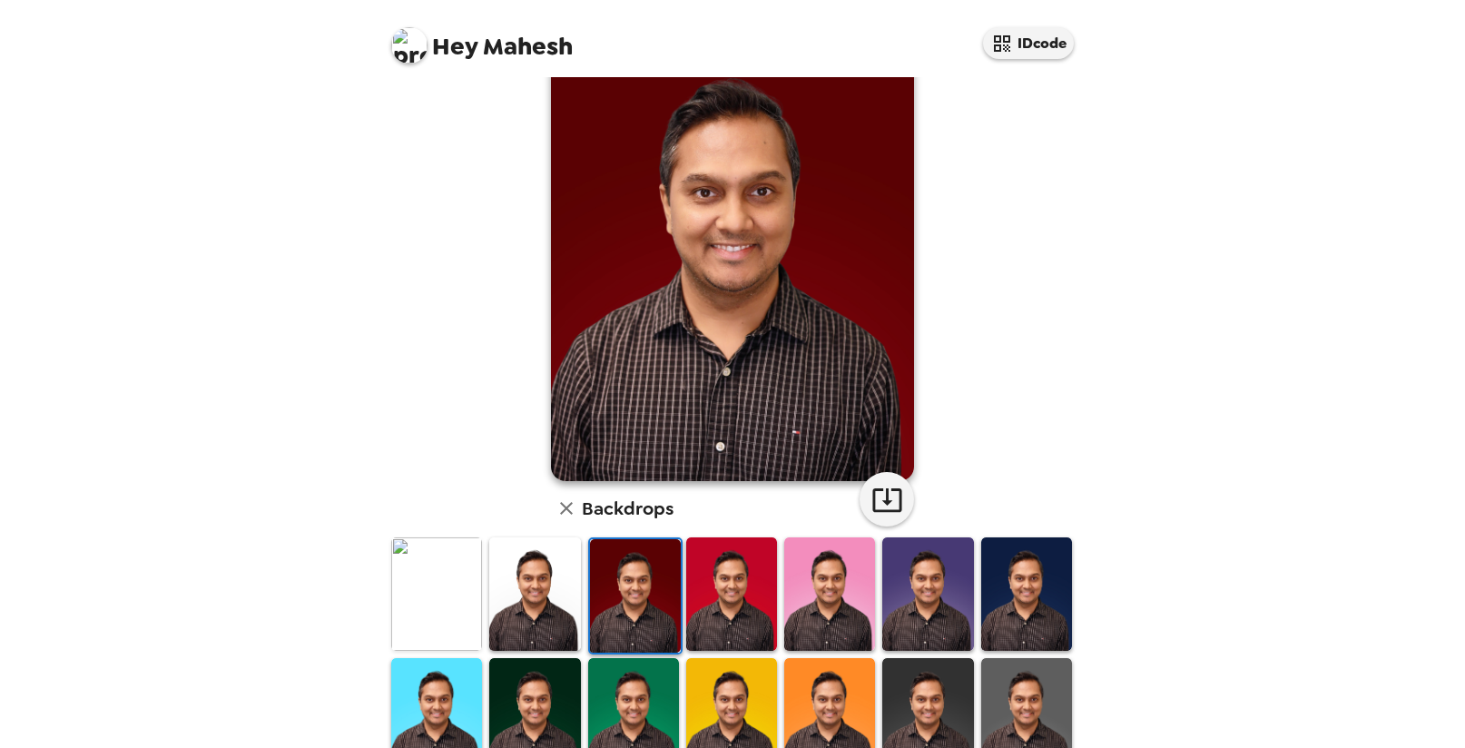
scroll to position [69, 0]
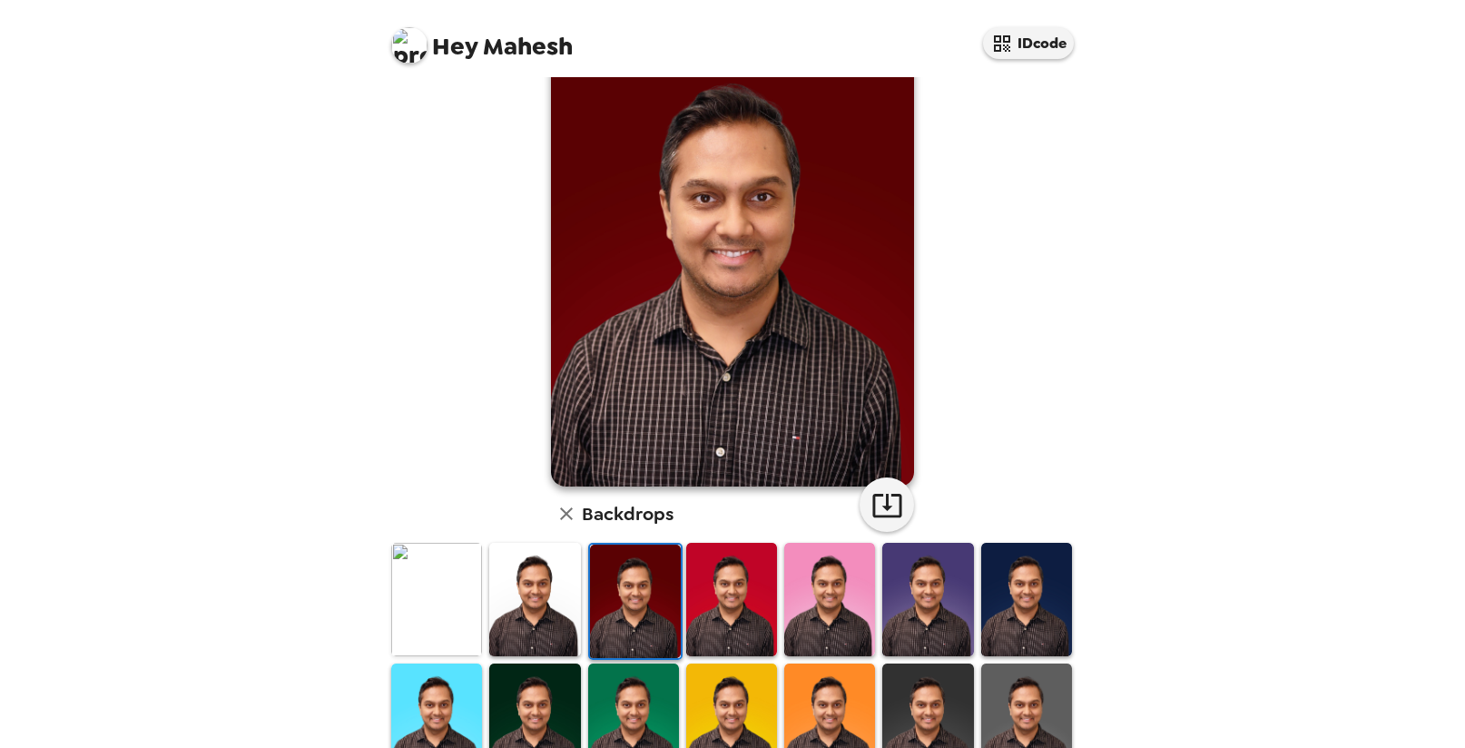
click at [724, 589] on img at bounding box center [731, 599] width 91 height 113
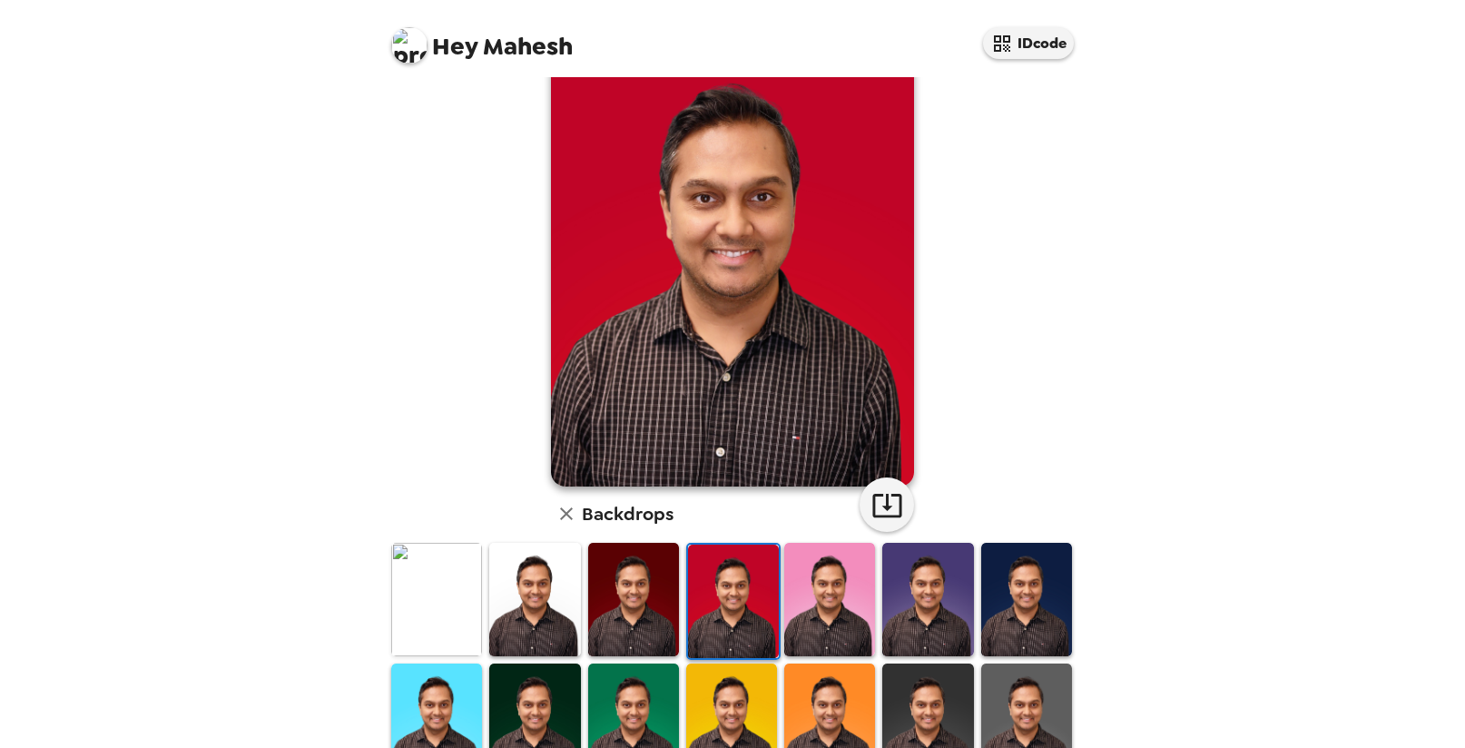
click at [829, 614] on img at bounding box center [829, 599] width 91 height 113
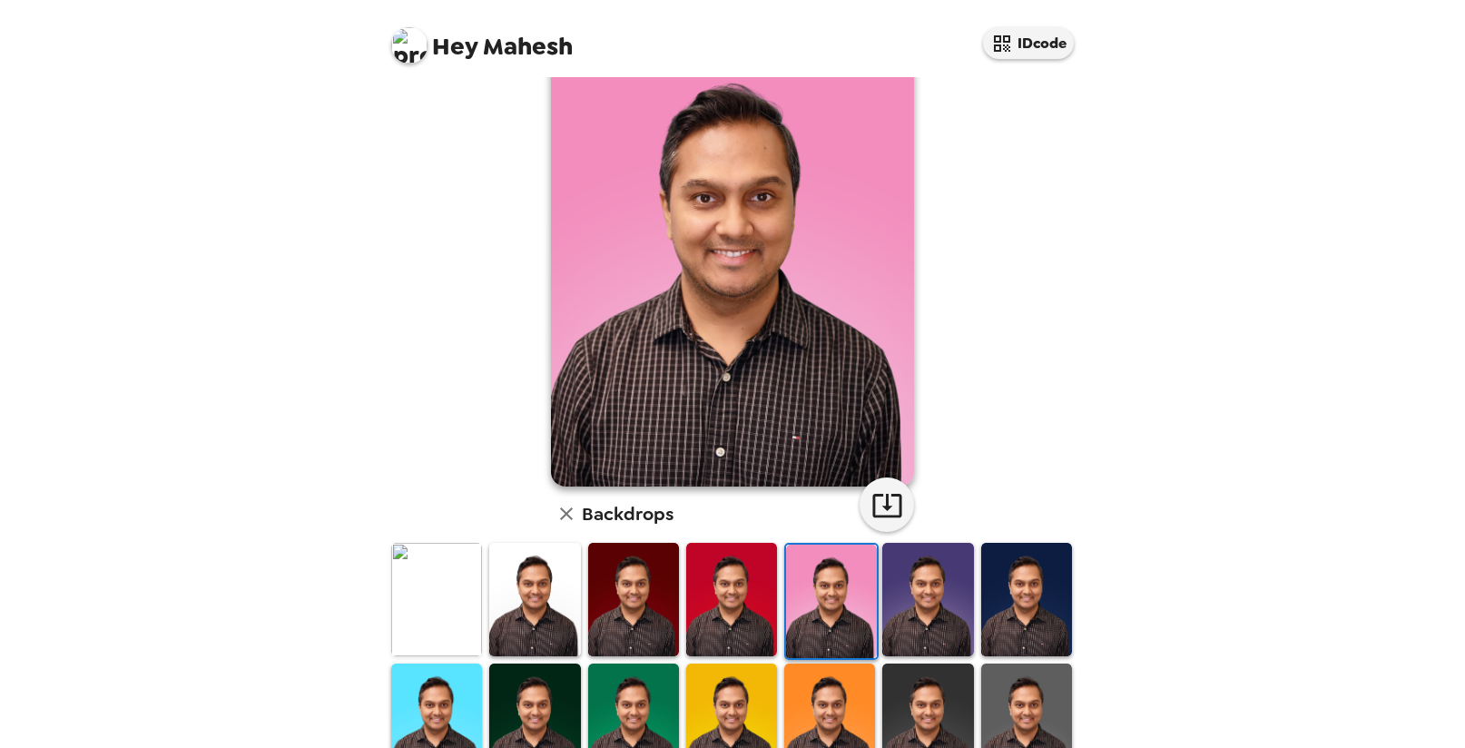
click at [898, 624] on img at bounding box center [927, 599] width 91 height 113
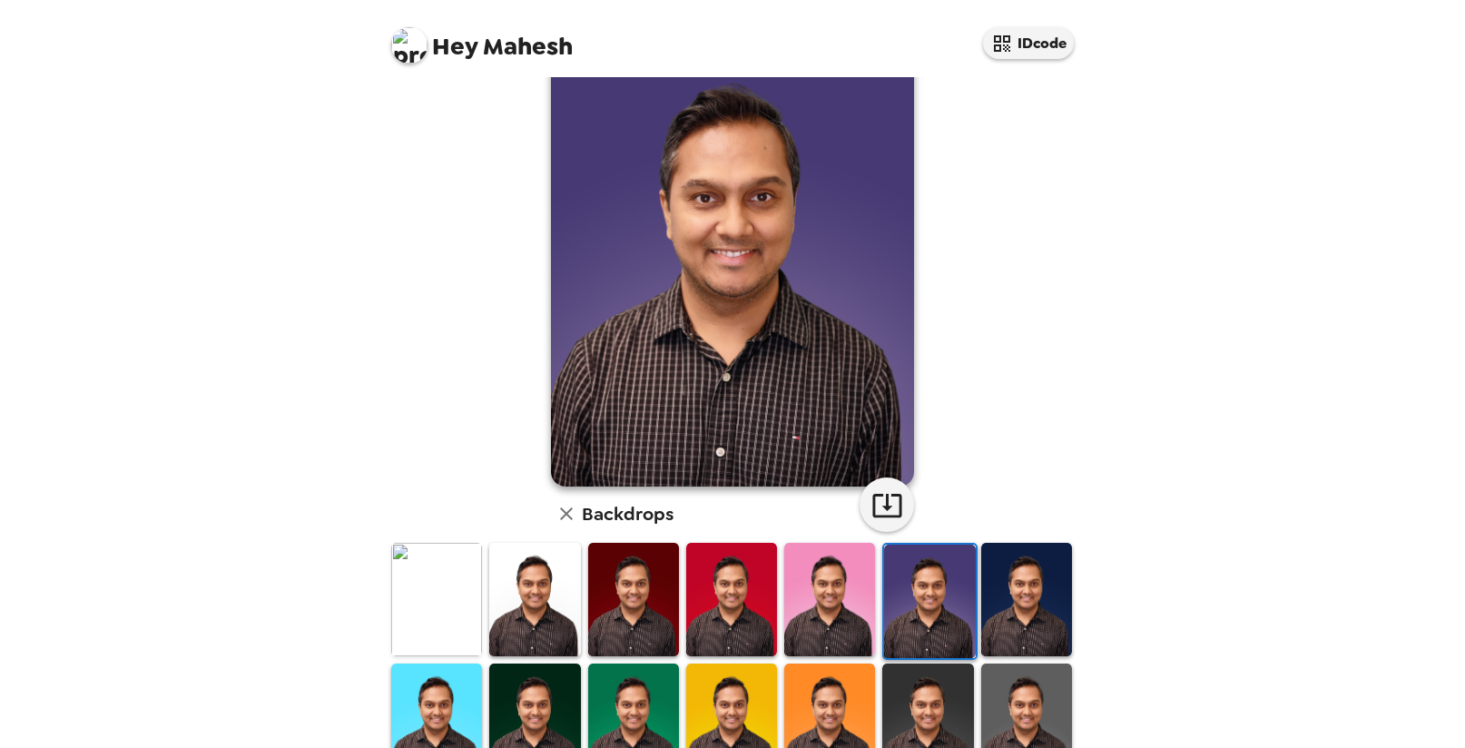
click at [999, 624] on img at bounding box center [1026, 599] width 91 height 113
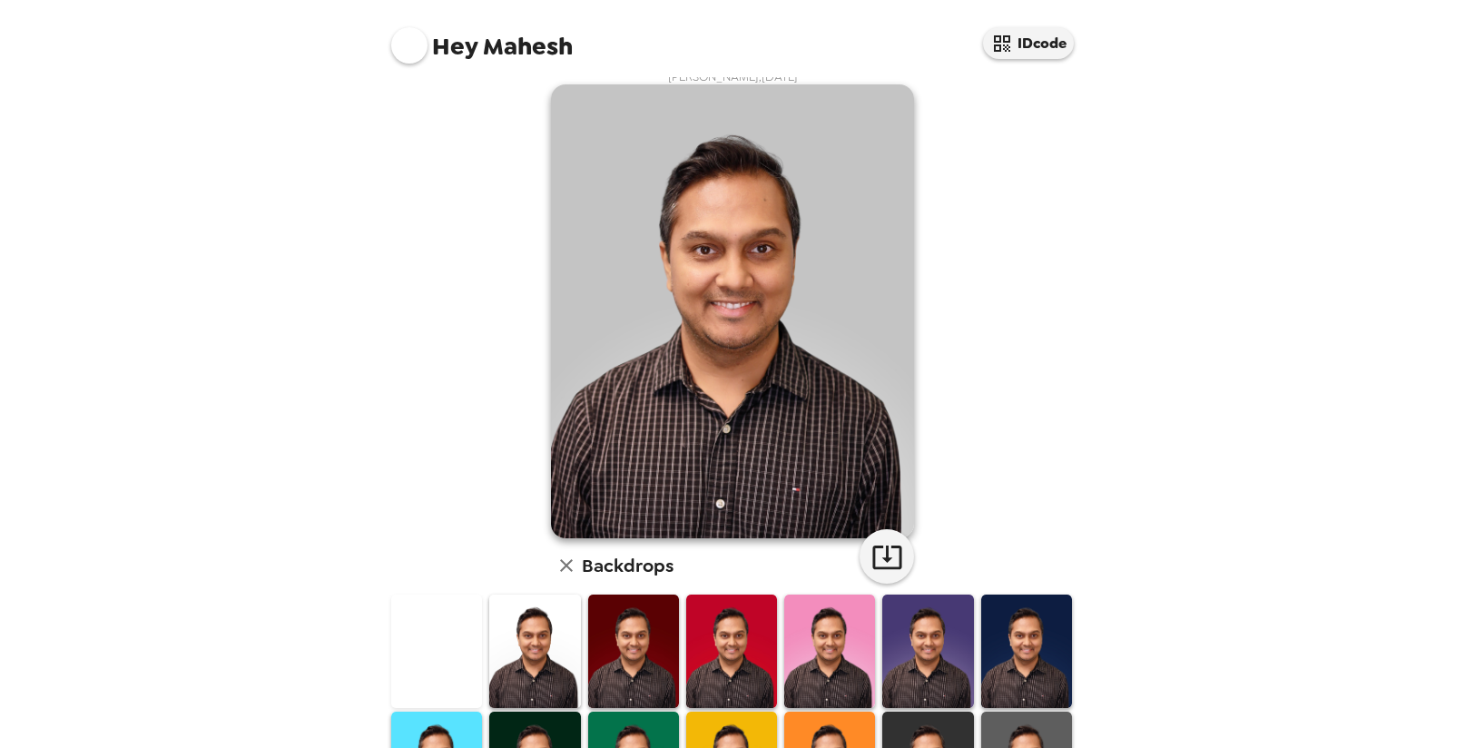
scroll to position [11, 0]
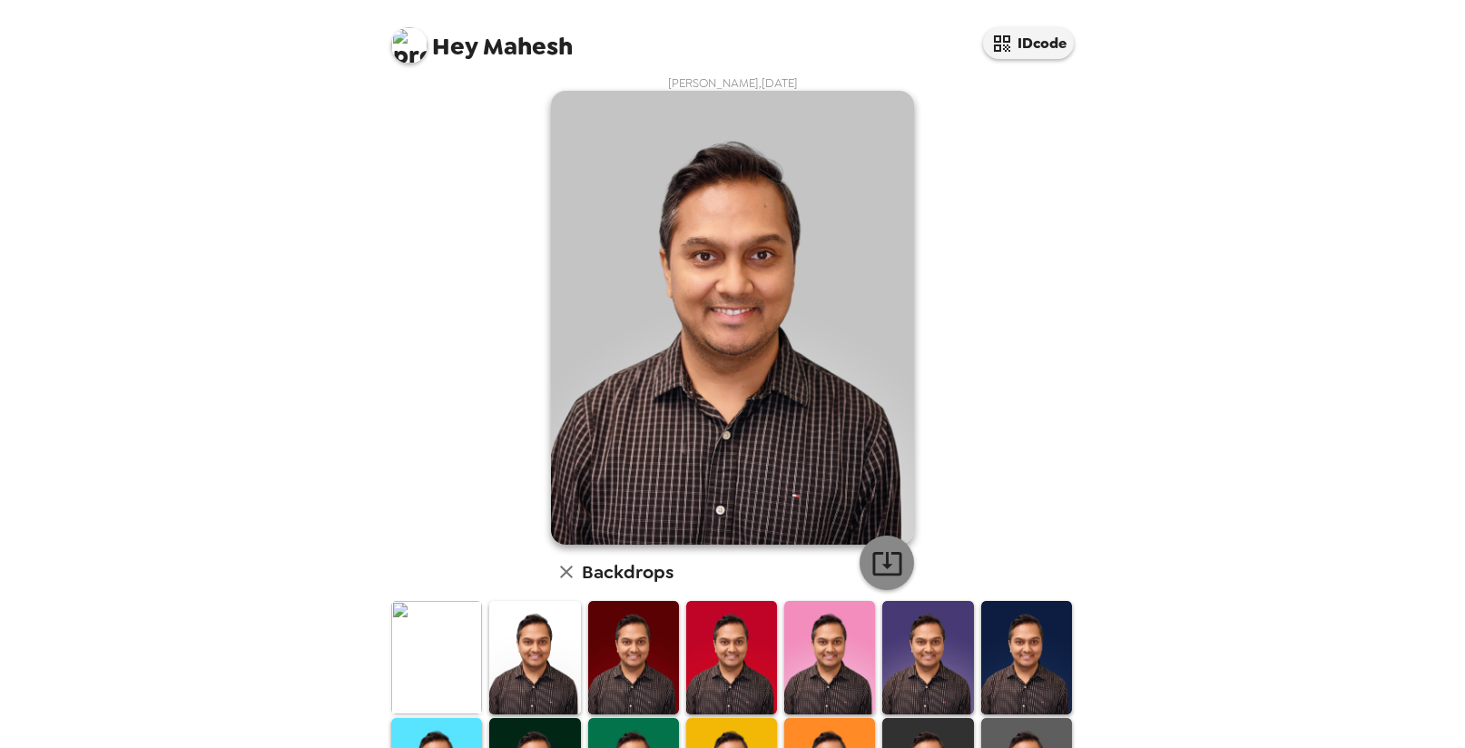
drag, startPoint x: 887, startPoint y: 568, endPoint x: 883, endPoint y: 577, distance: 9.8
click at [887, 568] on icon "button" at bounding box center [887, 563] width 32 height 32
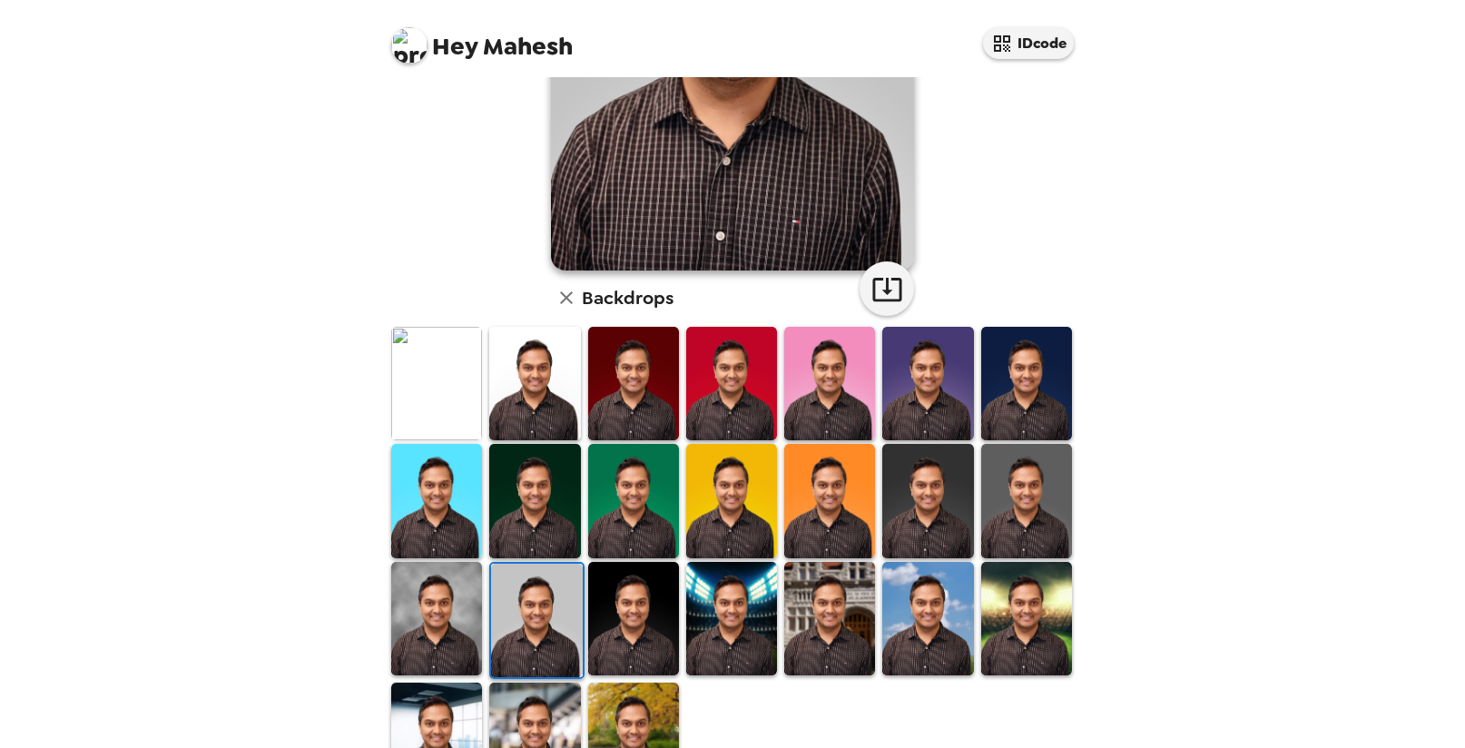
click at [629, 640] on img at bounding box center [633, 618] width 91 height 113
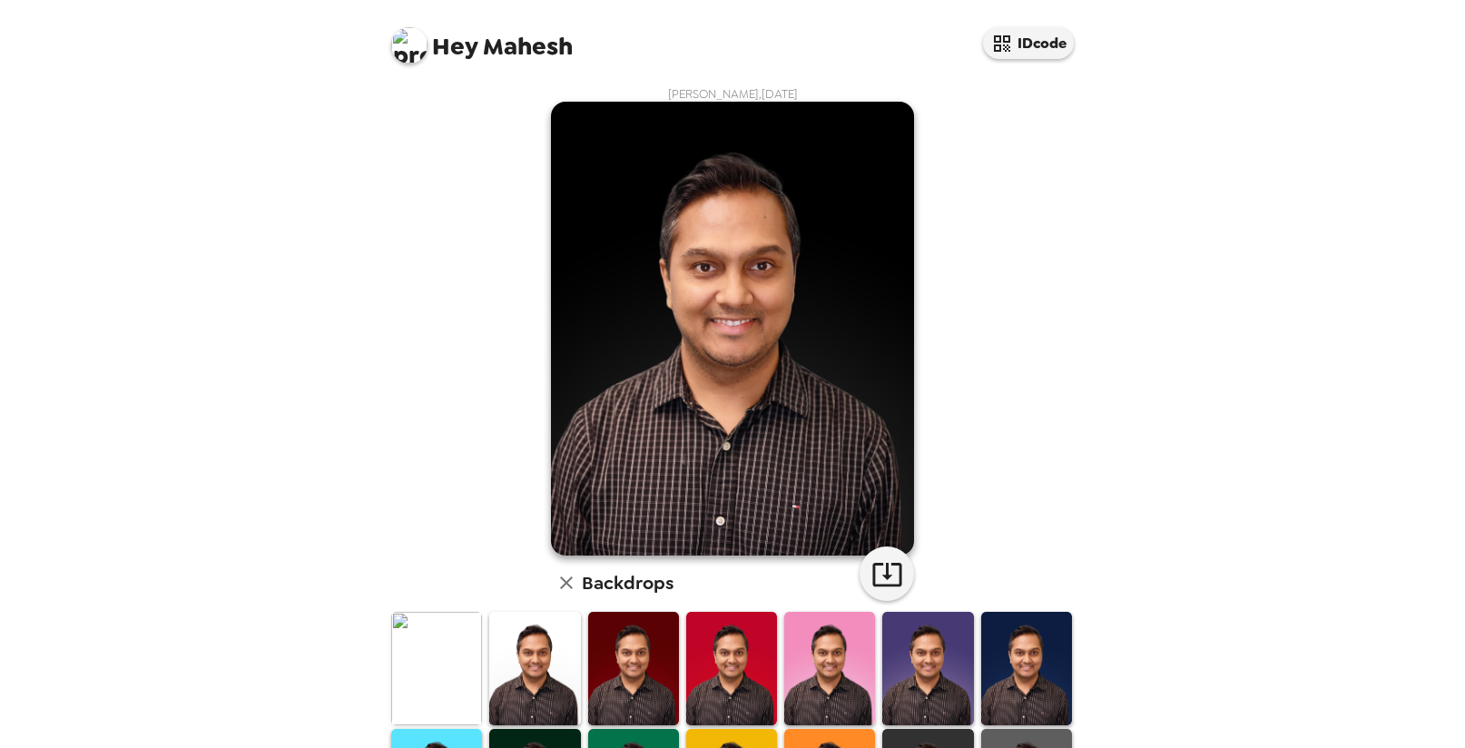
scroll to position [353, 0]
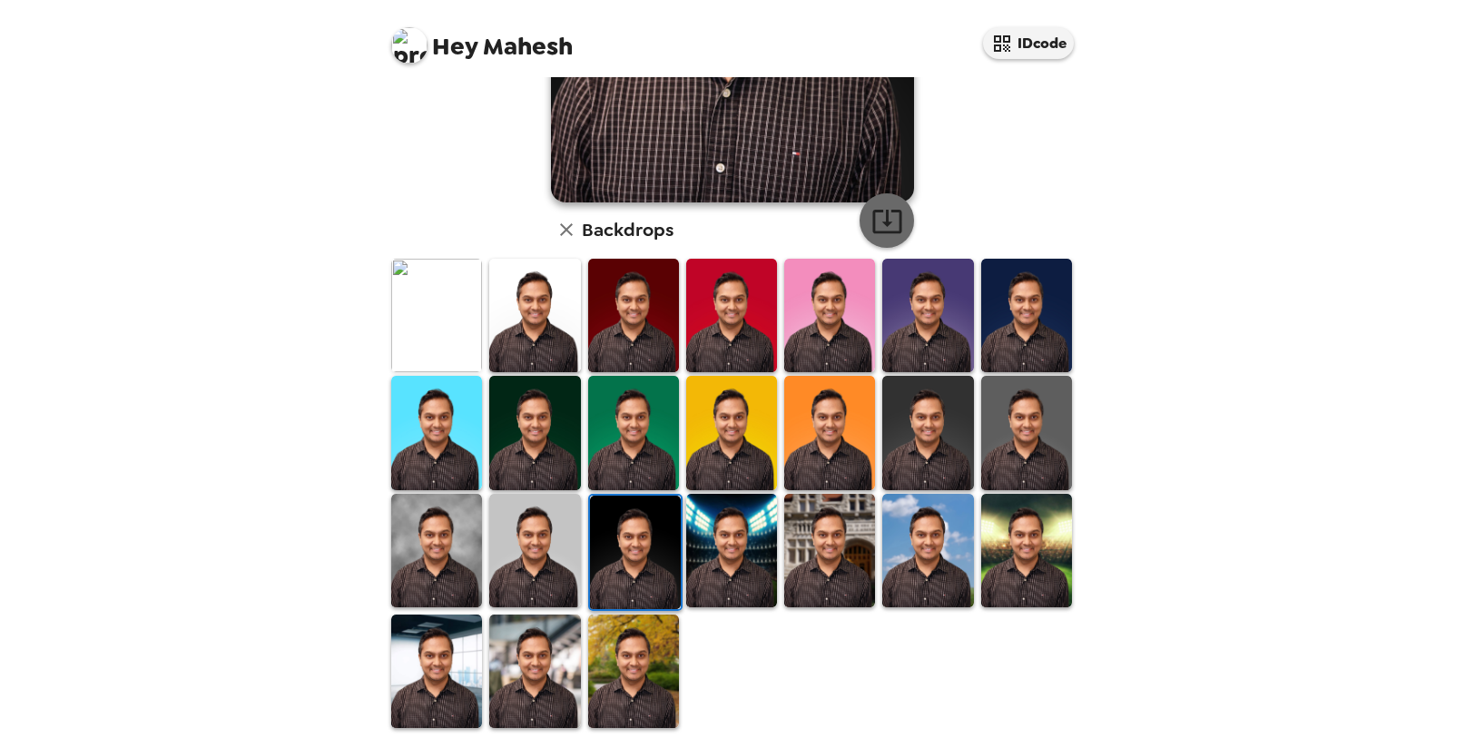
click at [880, 218] on icon "button" at bounding box center [886, 222] width 29 height 24
click at [827, 556] on img at bounding box center [829, 550] width 91 height 113
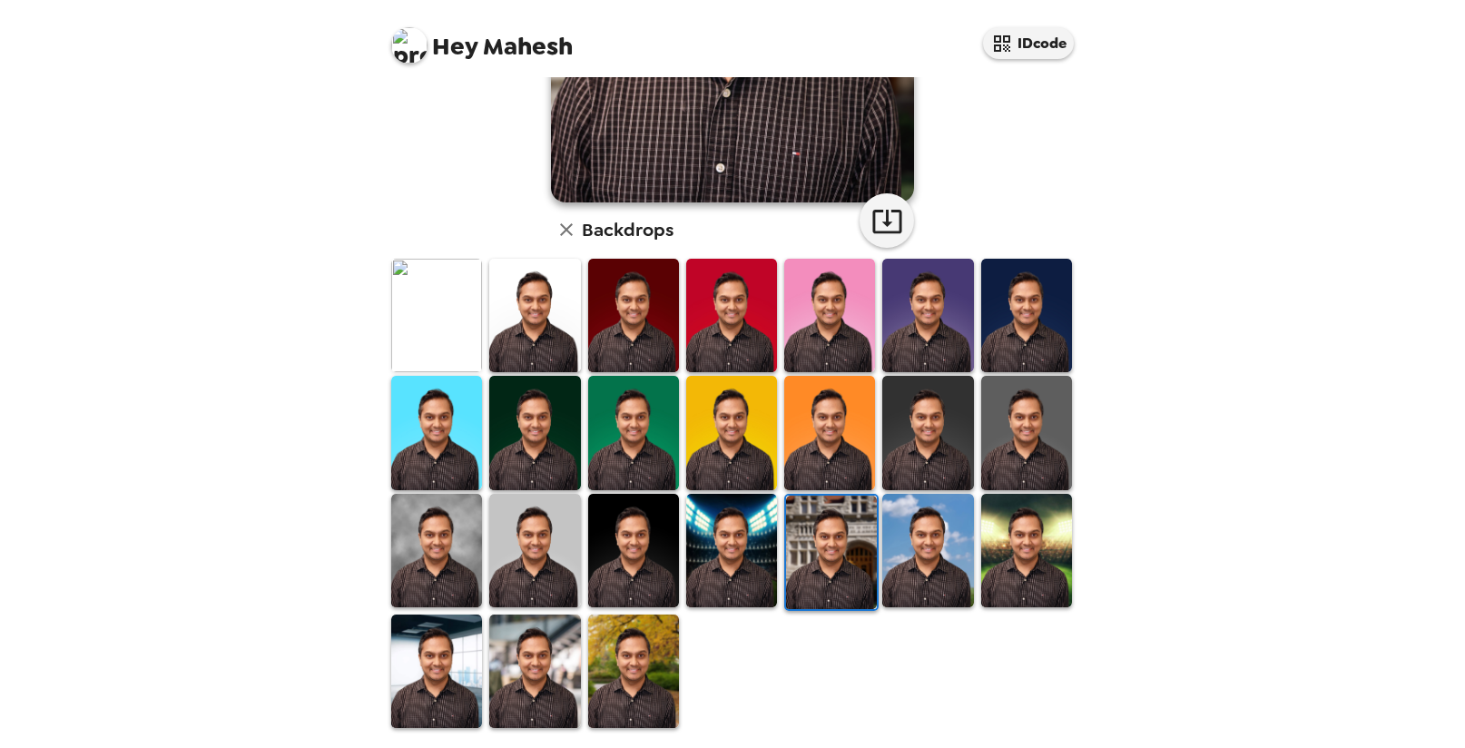
click at [827, 556] on img at bounding box center [831, 552] width 91 height 113
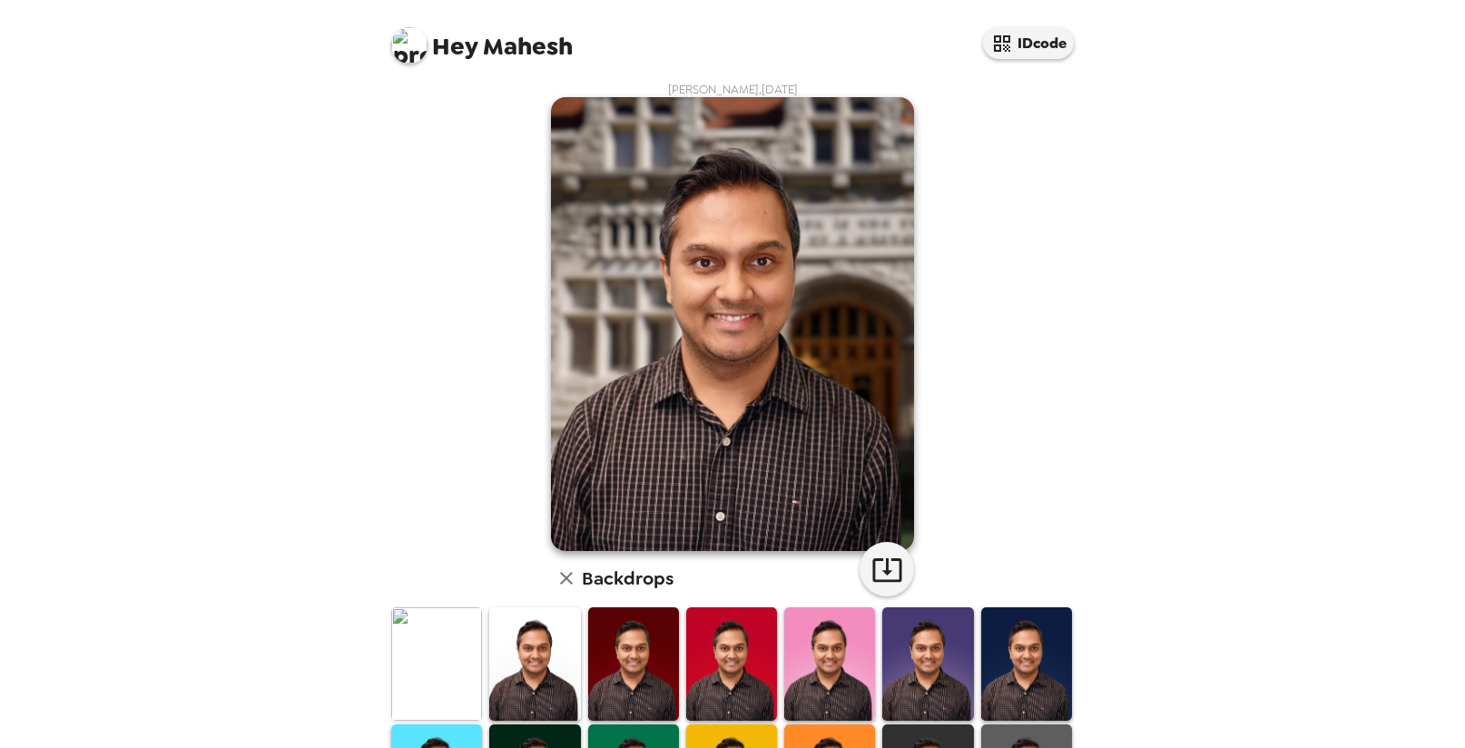
scroll to position [0, 0]
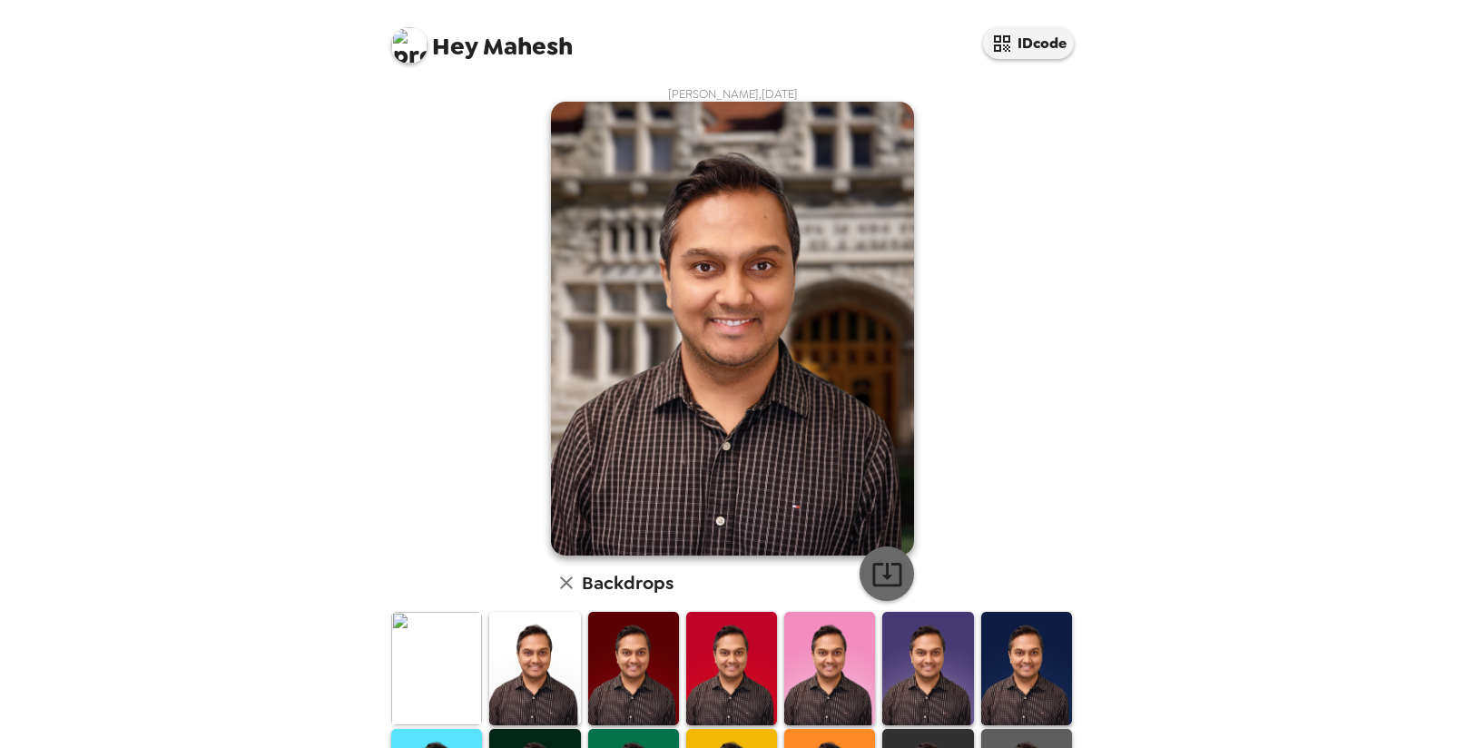
click at [872, 565] on icon "button" at bounding box center [886, 575] width 29 height 24
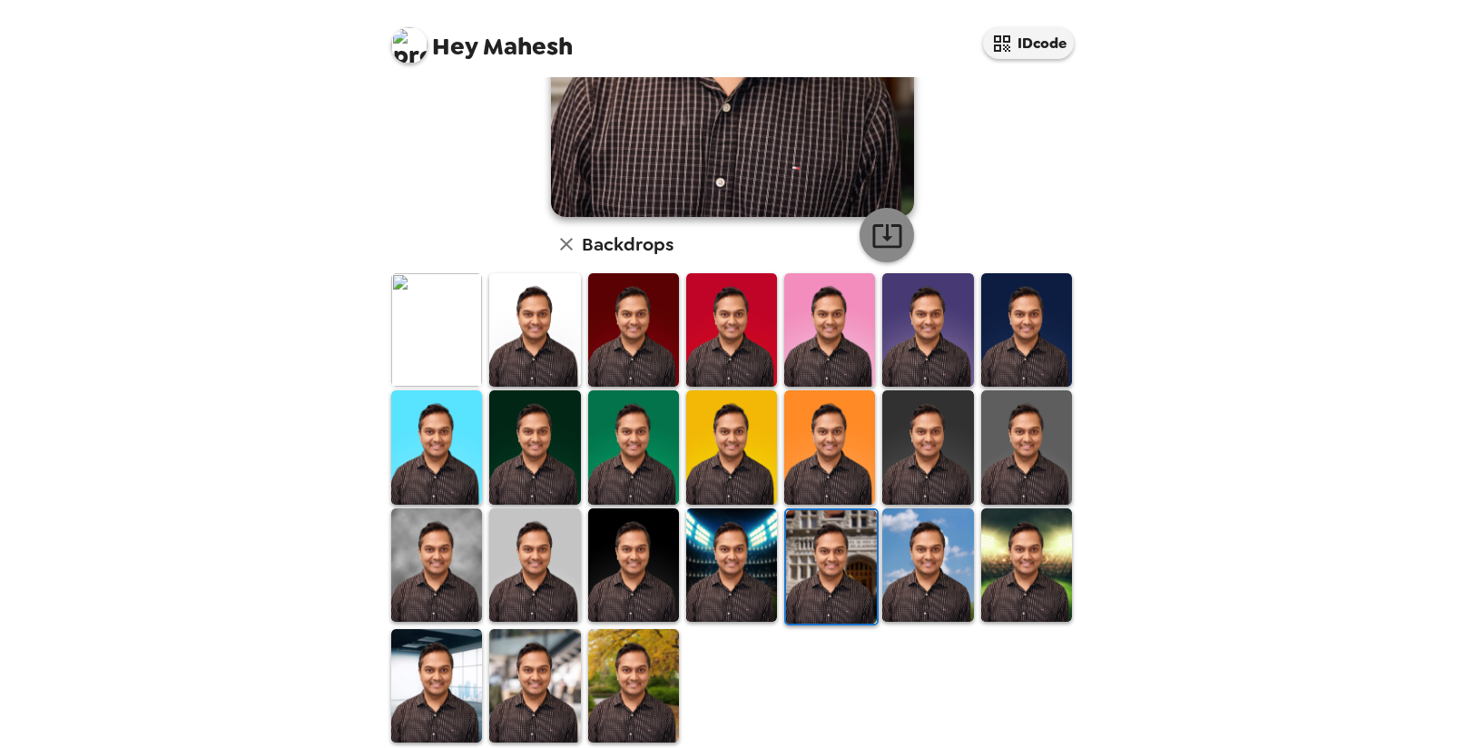
scroll to position [341, 0]
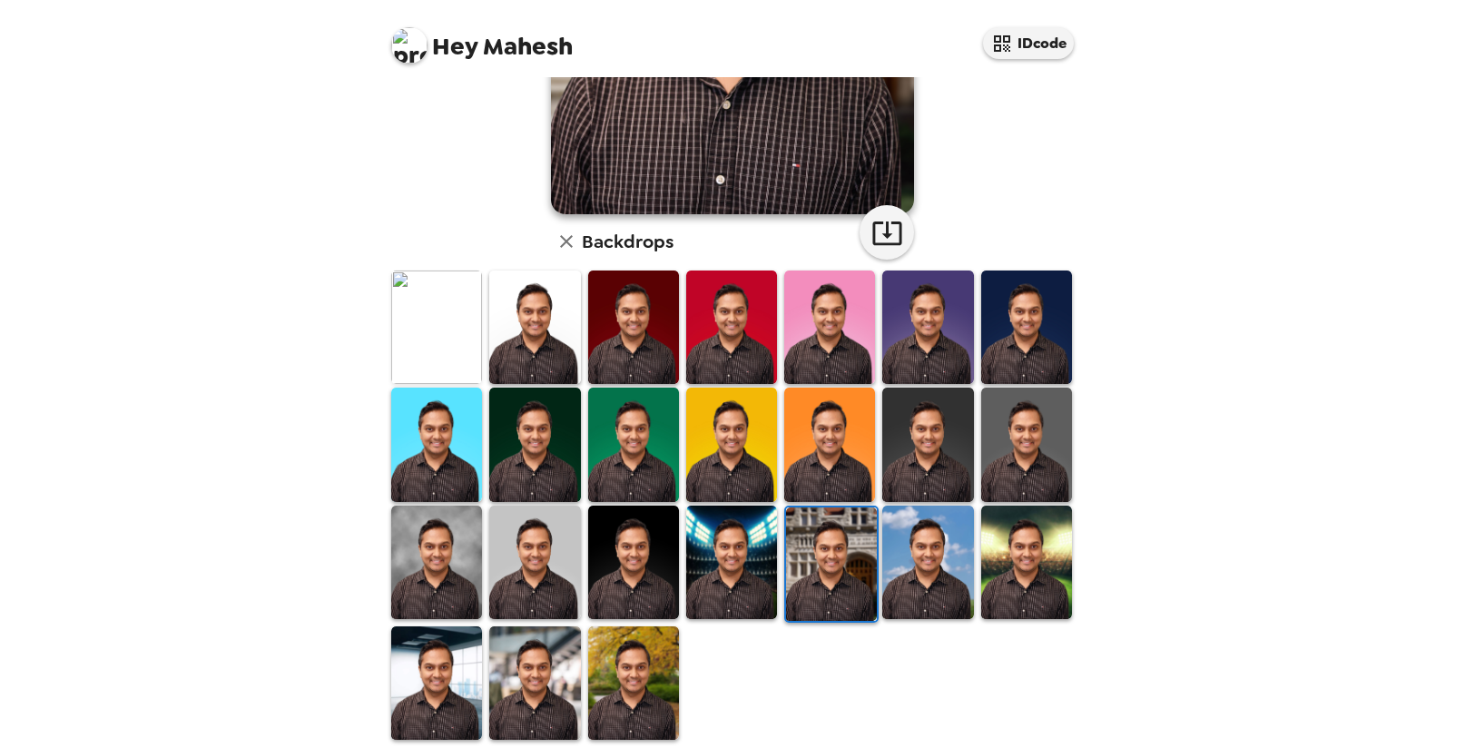
click at [912, 579] on img at bounding box center [927, 562] width 91 height 113
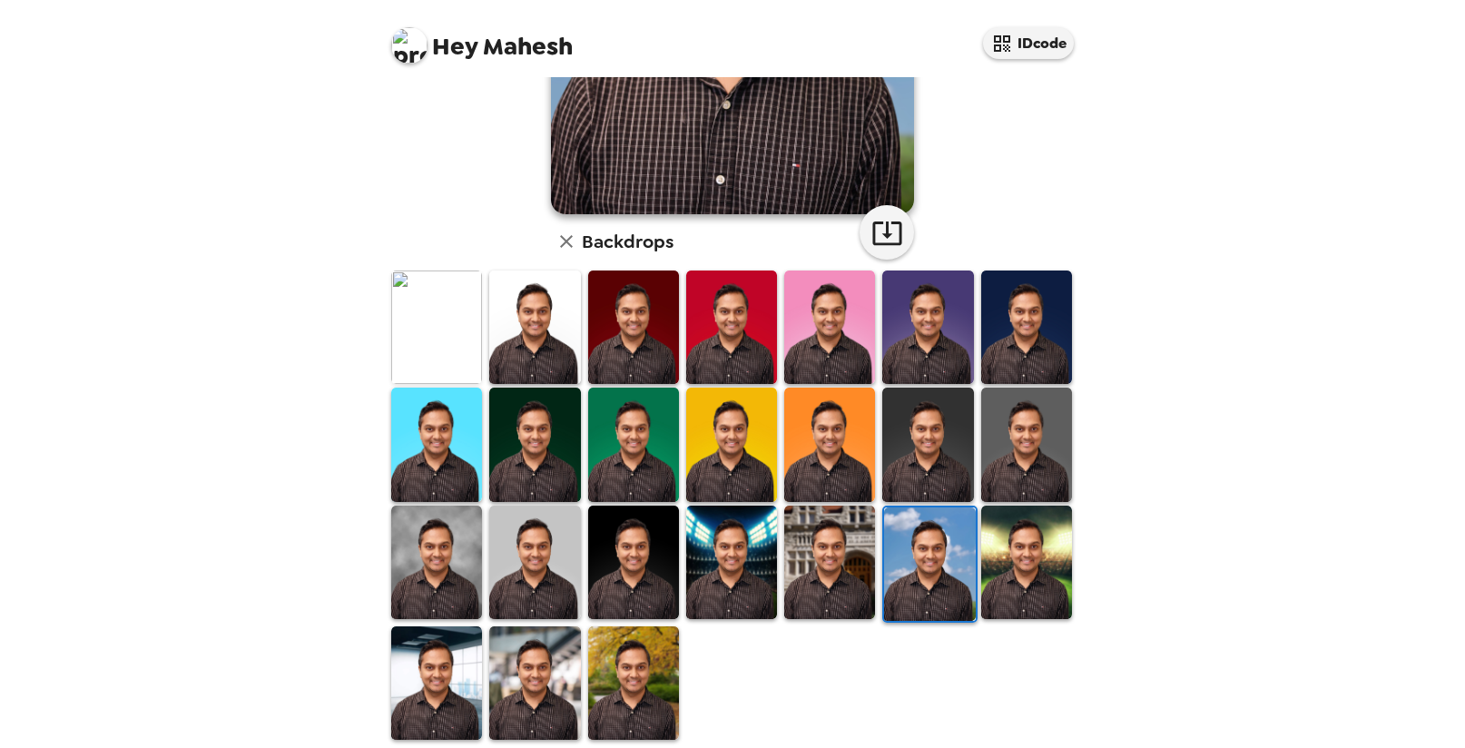
click at [1029, 579] on img at bounding box center [1026, 562] width 91 height 113
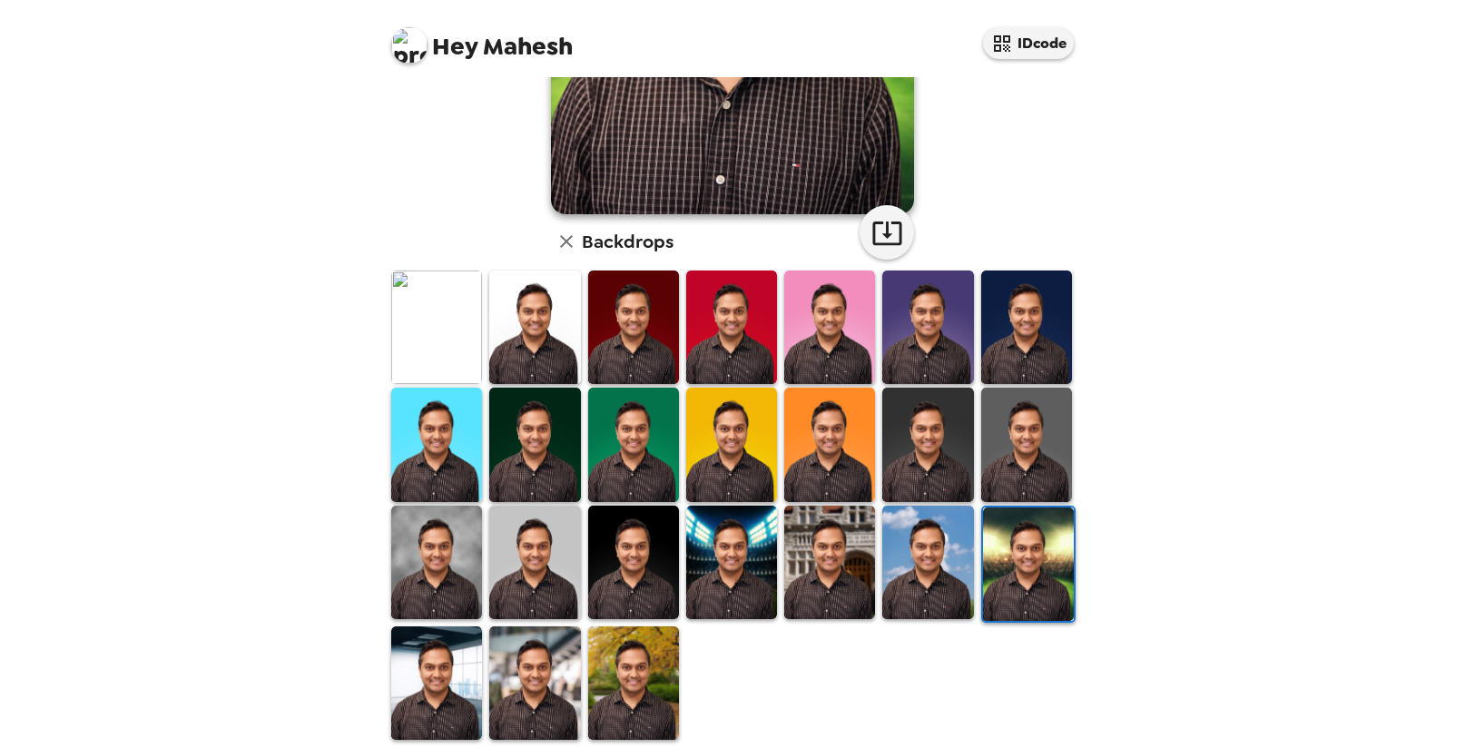
click at [428, 689] on img at bounding box center [436, 682] width 91 height 113
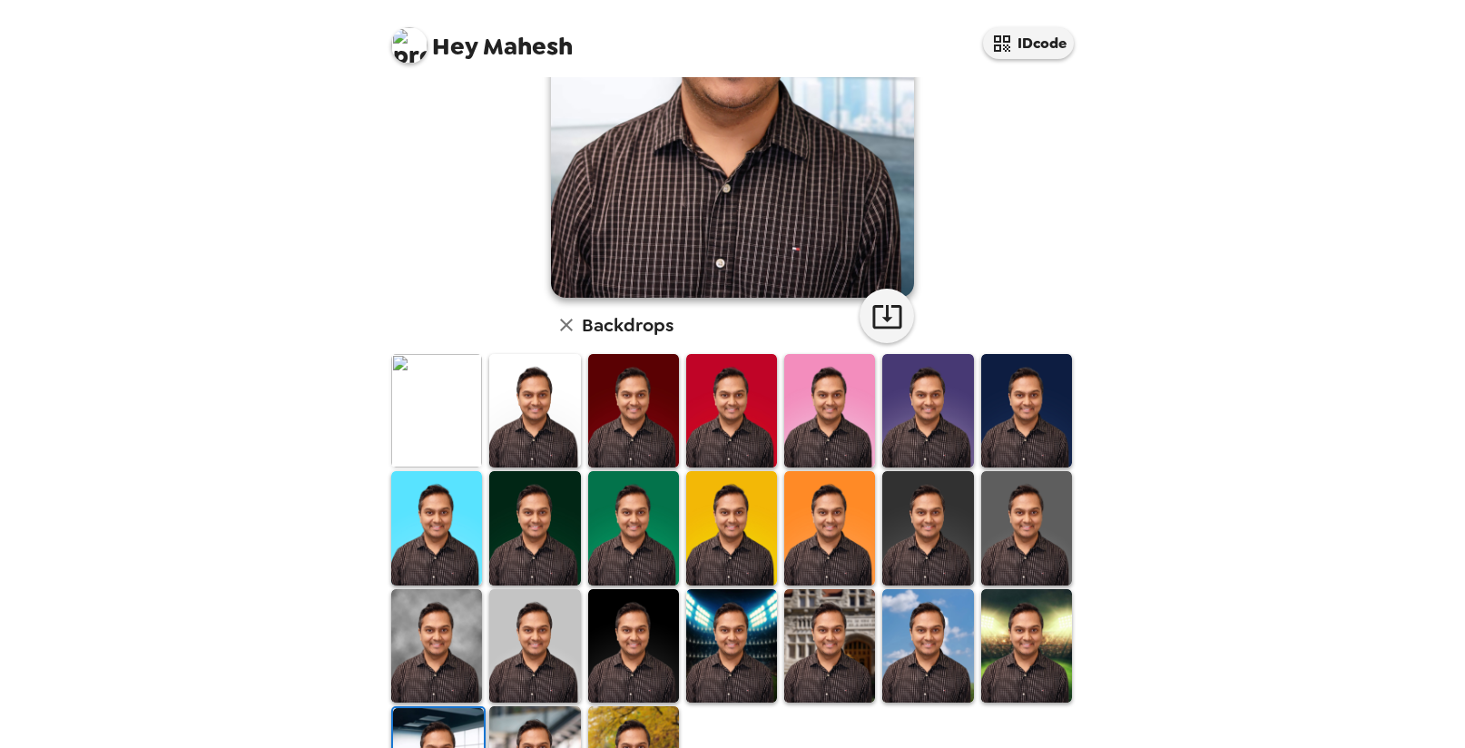
scroll to position [342, 0]
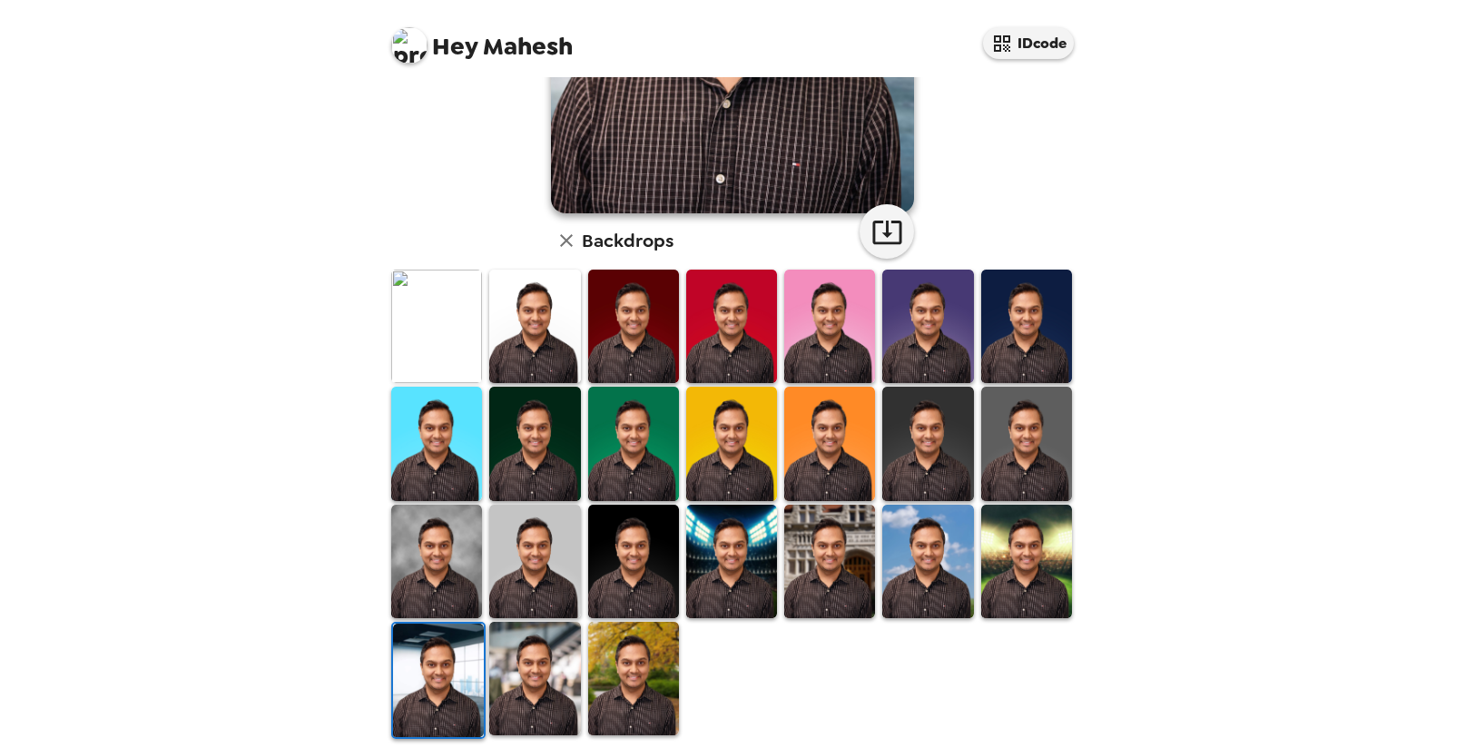
click at [533, 685] on img at bounding box center [534, 678] width 91 height 113
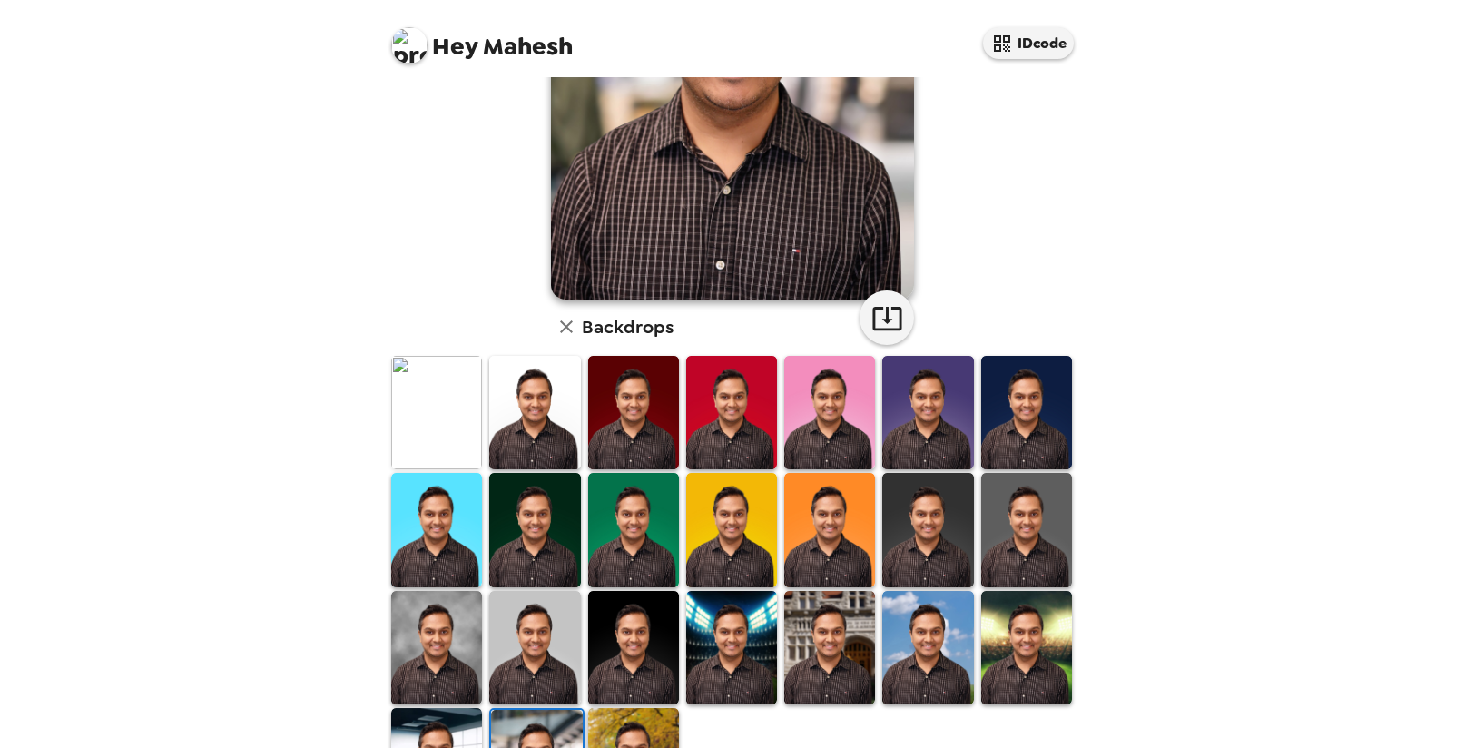
scroll to position [257, 0]
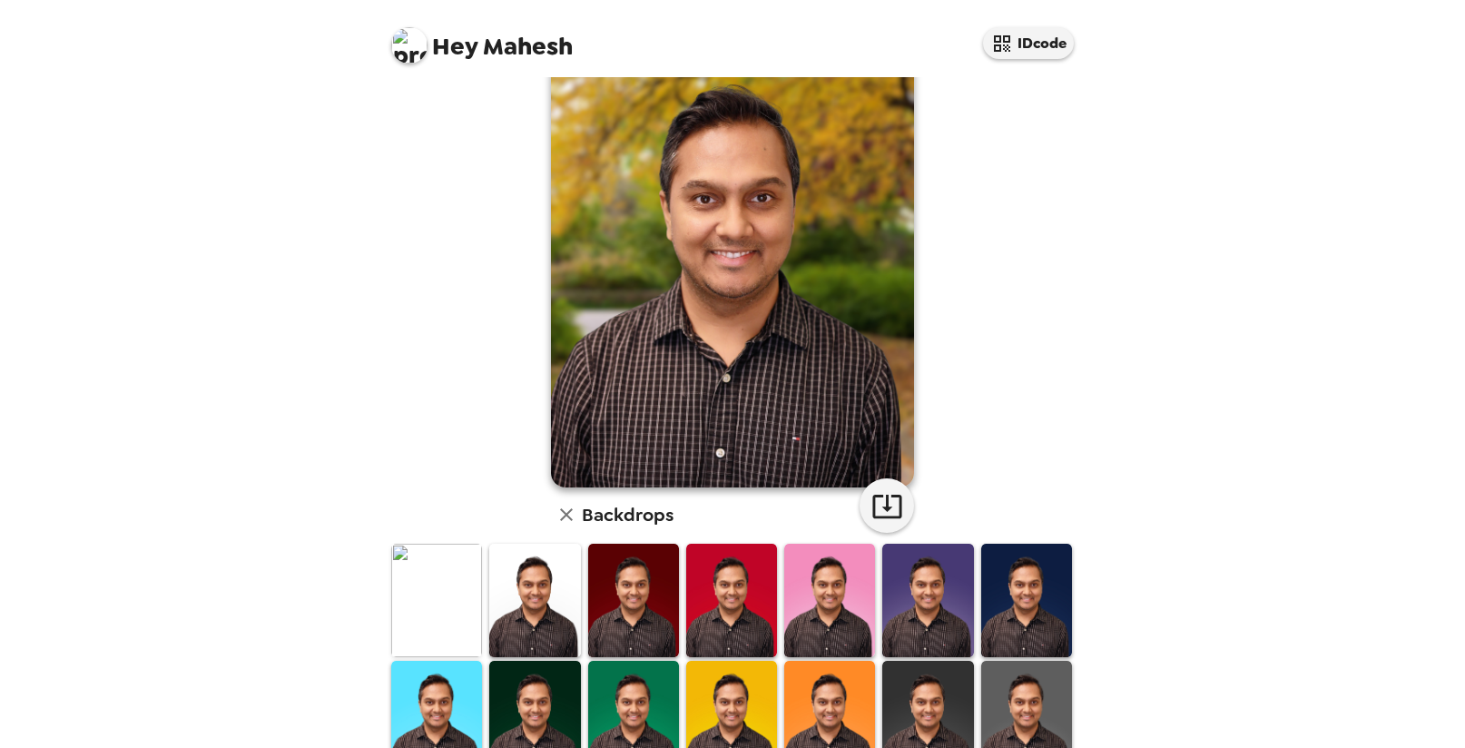
scroll to position [0, 0]
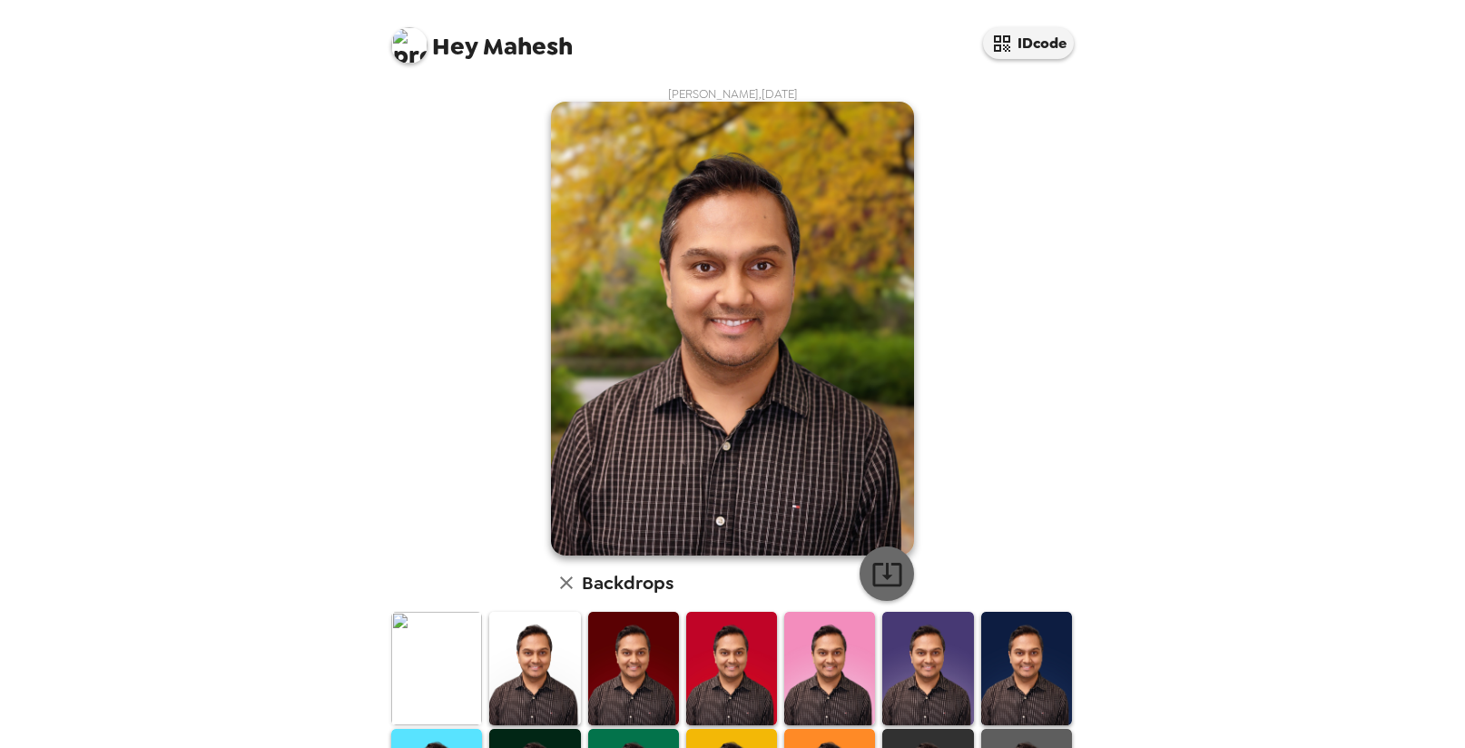
click at [875, 571] on icon "button" at bounding box center [887, 574] width 32 height 32
click at [415, 690] on img at bounding box center [436, 668] width 91 height 113
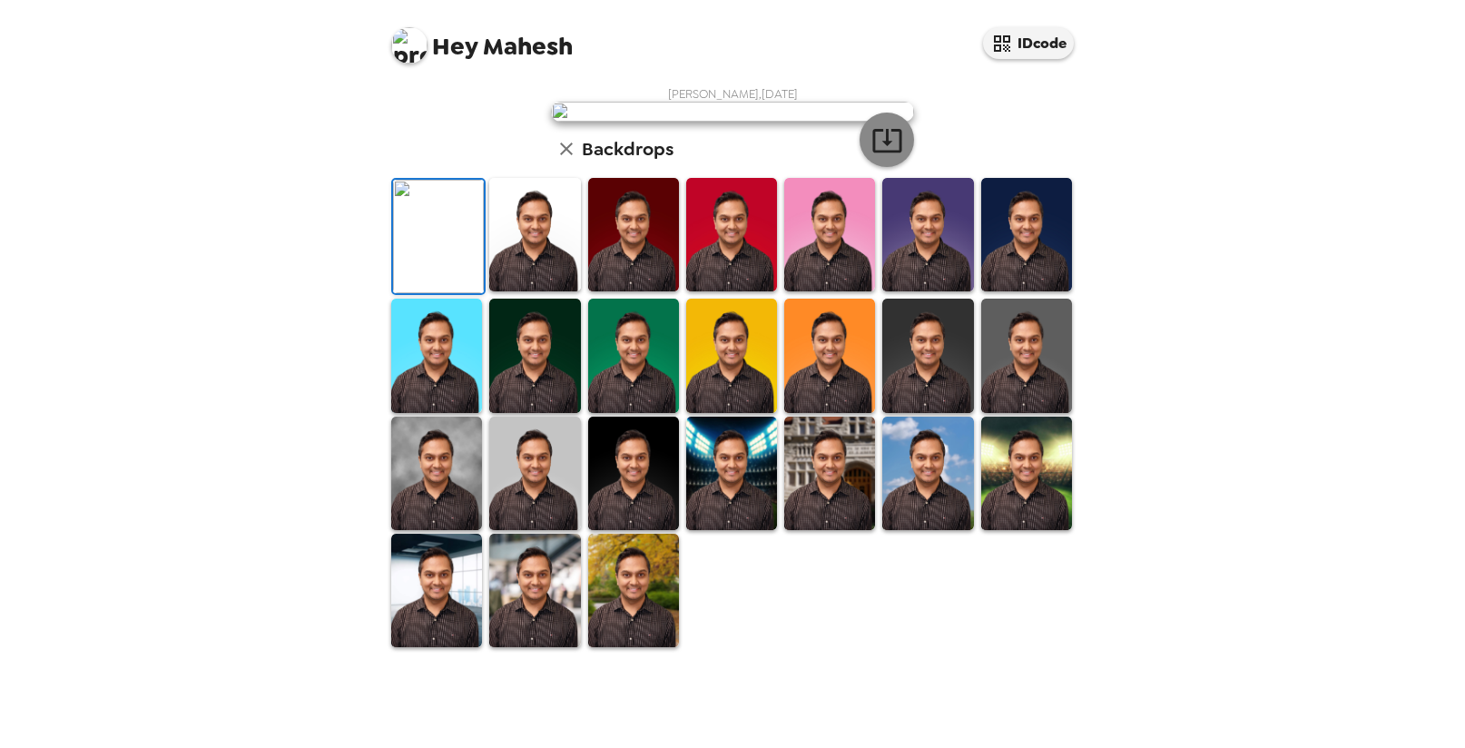
click at [889, 156] on icon "button" at bounding box center [887, 140] width 32 height 32
